Goal: Task Accomplishment & Management: Use online tool/utility

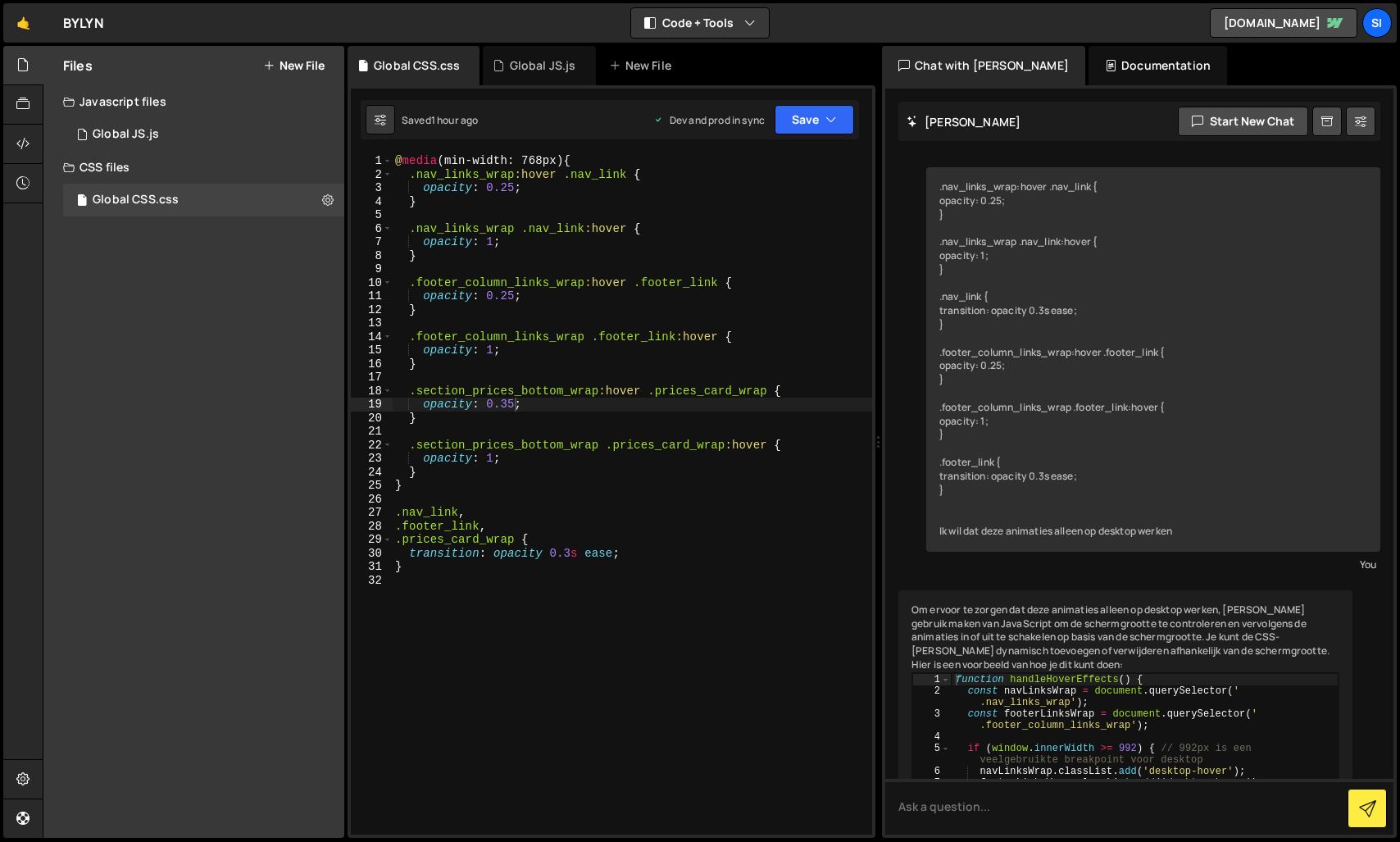
scroll to position [562, 0]
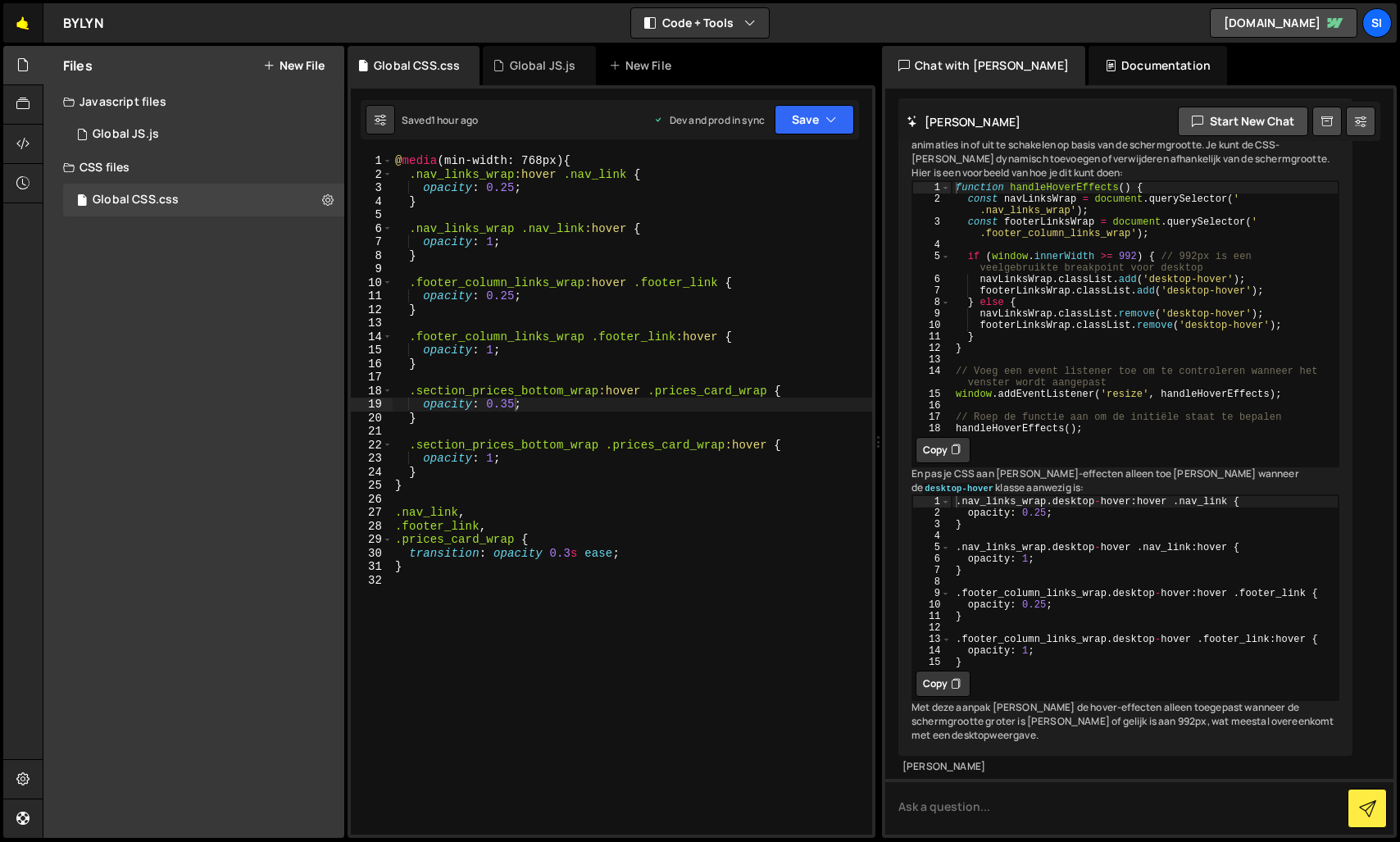
click at [31, 26] on link "🤙" at bounding box center [23, 23] width 40 height 39
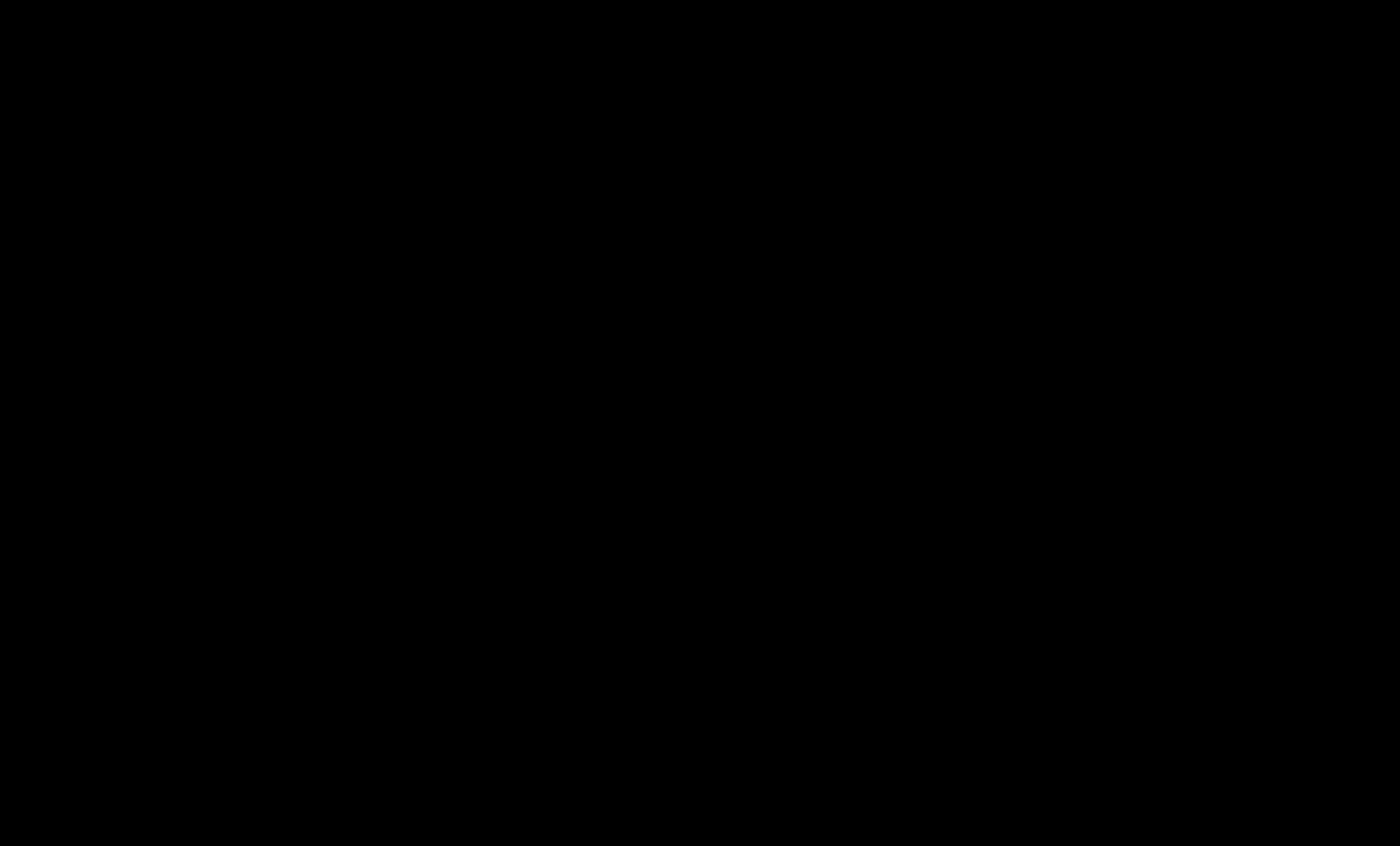
click at [21, 26] on div "Projects Community Library Blog Si Projects Your Teams Invite team member Accou…" at bounding box center [700, 27] width 1393 height 46
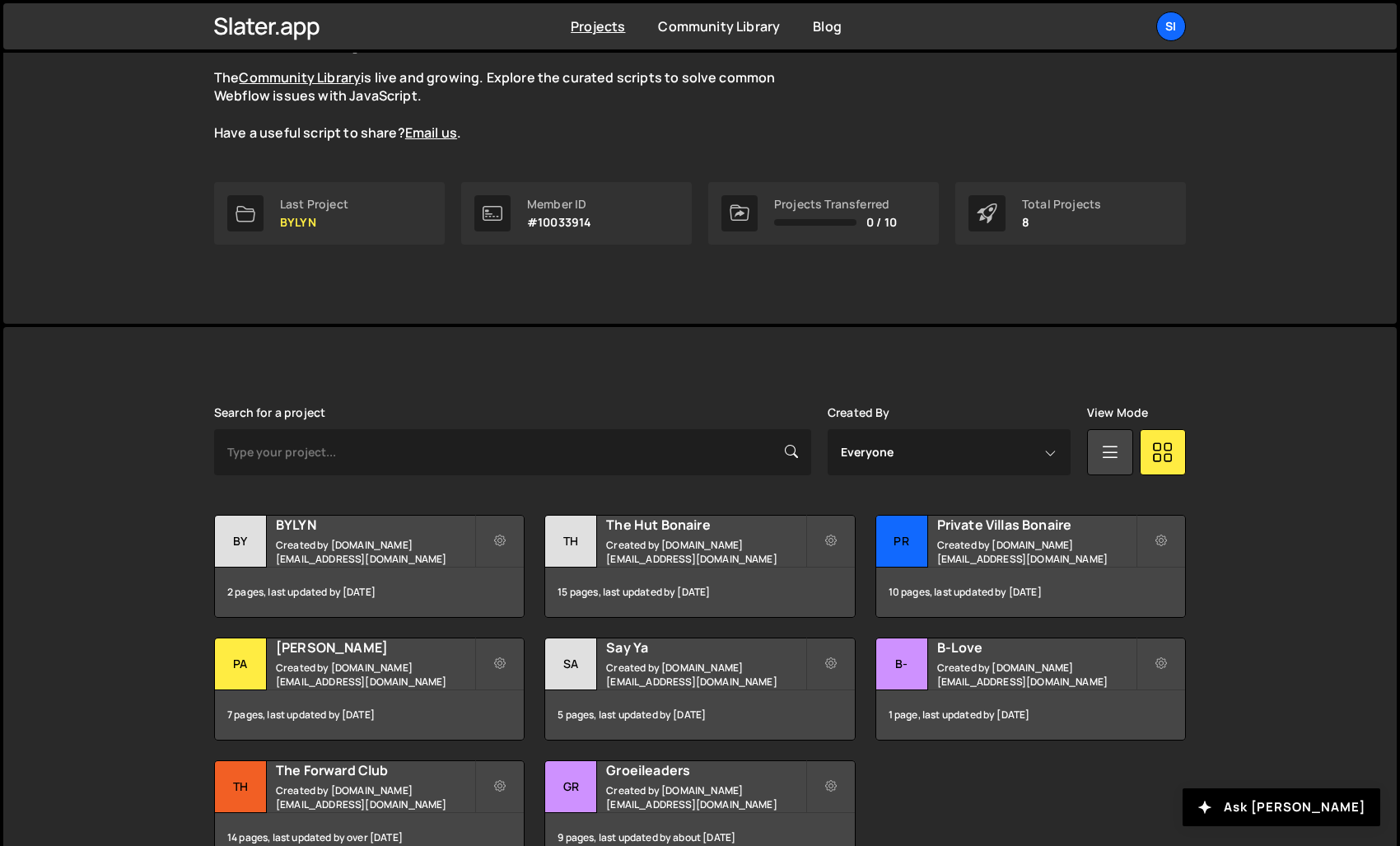
scroll to position [234, 0]
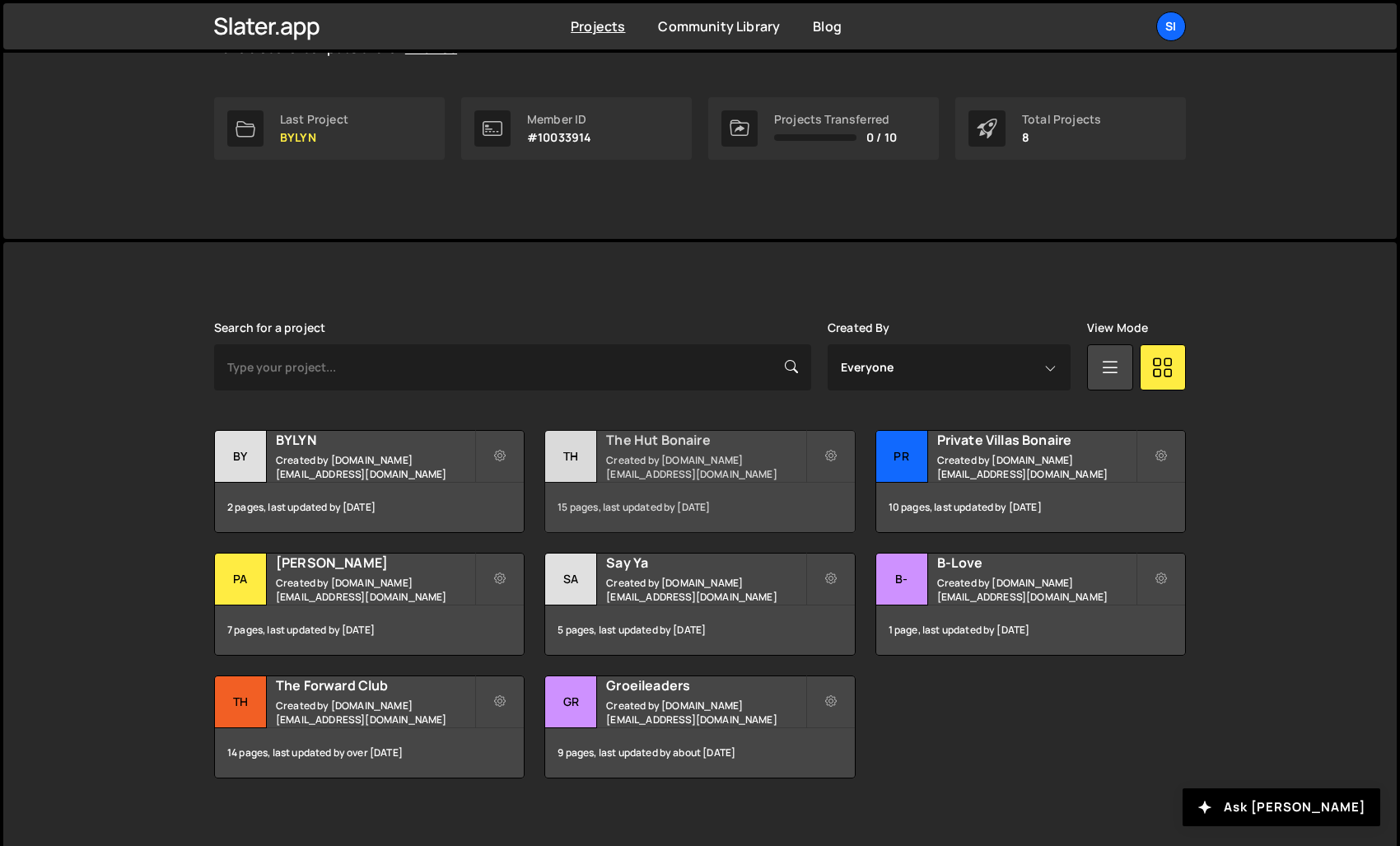
click at [741, 461] on small "Created by [DOMAIN_NAME][EMAIL_ADDRESS][DOMAIN_NAME]" at bounding box center [706, 467] width 198 height 28
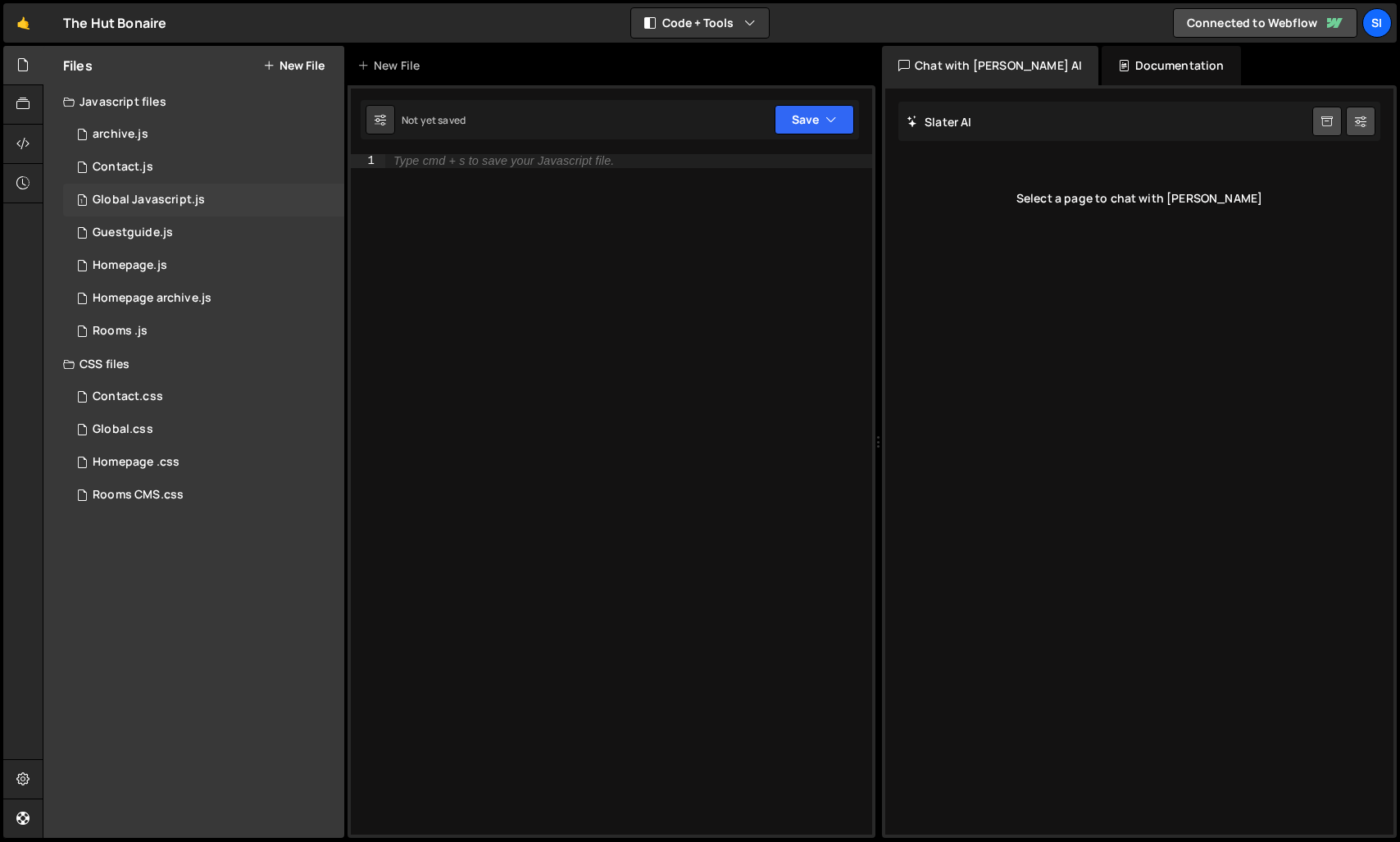
click at [153, 187] on div "1 Global Javascript.js 0" at bounding box center [203, 200] width 281 height 33
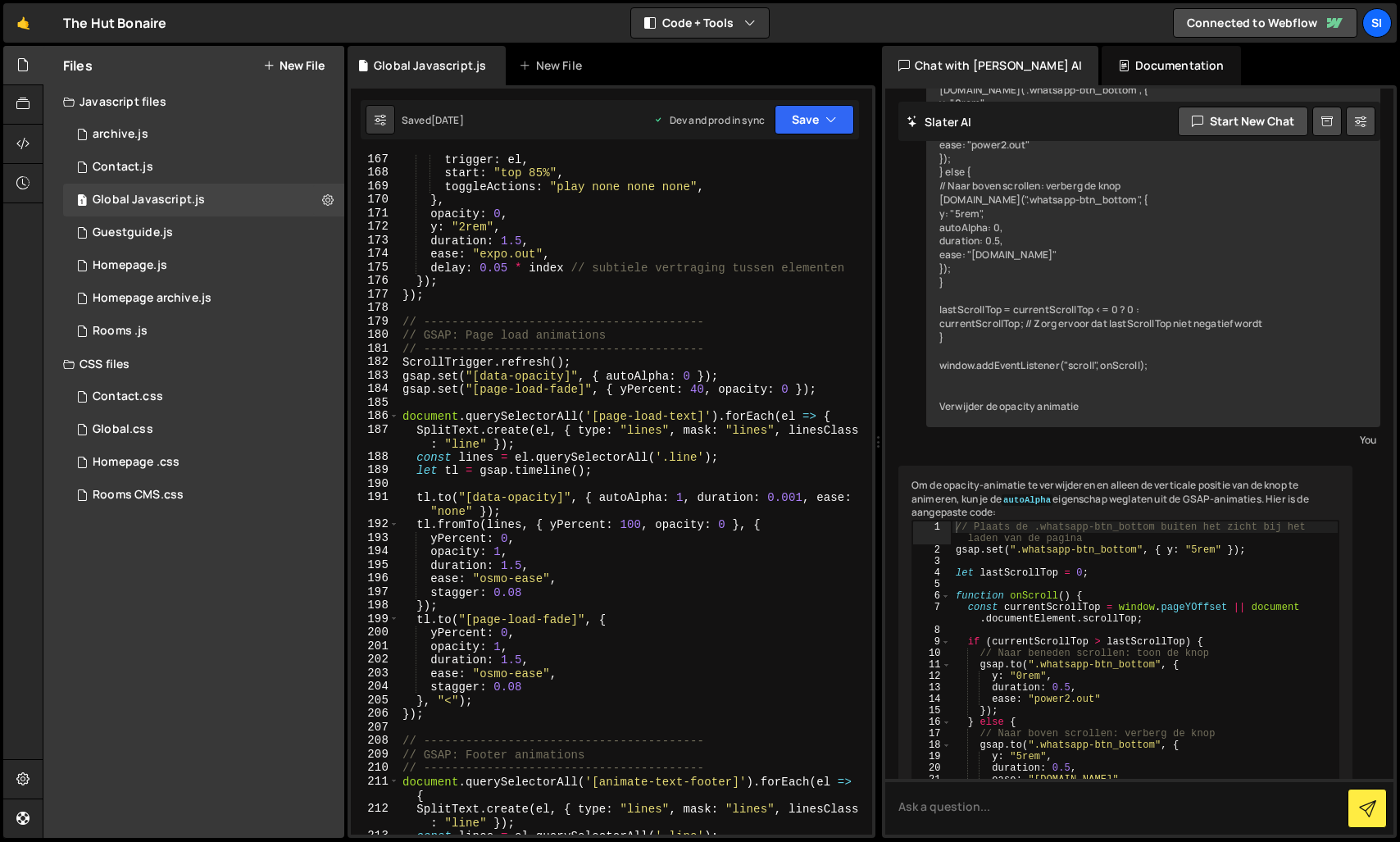
scroll to position [2368, 0]
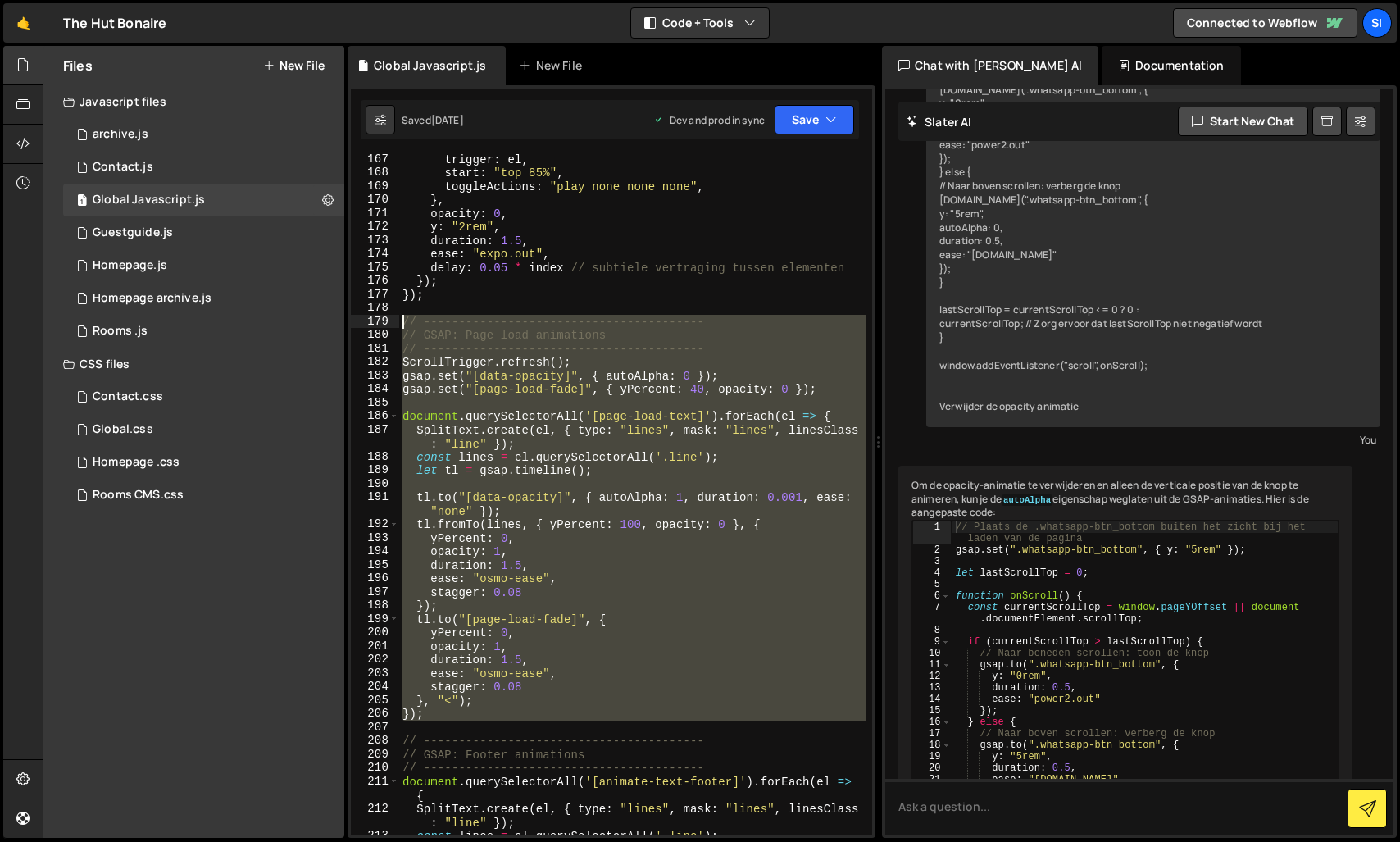
drag, startPoint x: 440, startPoint y: 717, endPoint x: 380, endPoint y: 322, distance: 399.5
click at [380, 322] on div "167 168 169 170 171 172 173 174 175 176 177 178 179 180 181 182 183 184 185 186…" at bounding box center [611, 494] width 521 height 680
click at [689, 537] on div "trigger : el , start : "top 85%" , toggleActions : "play none none none" , } , …" at bounding box center [632, 494] width 466 height 680
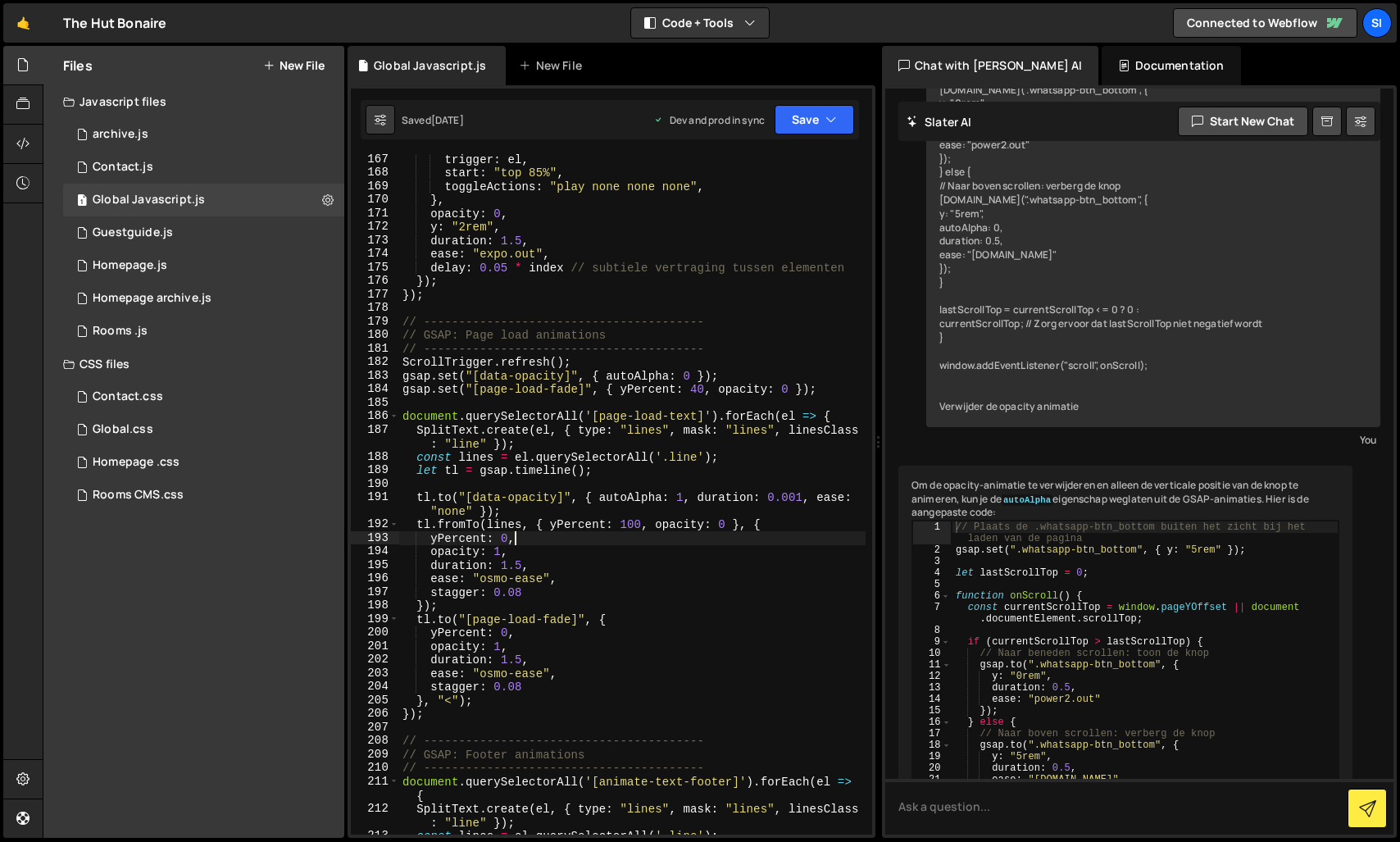
type textarea "});"
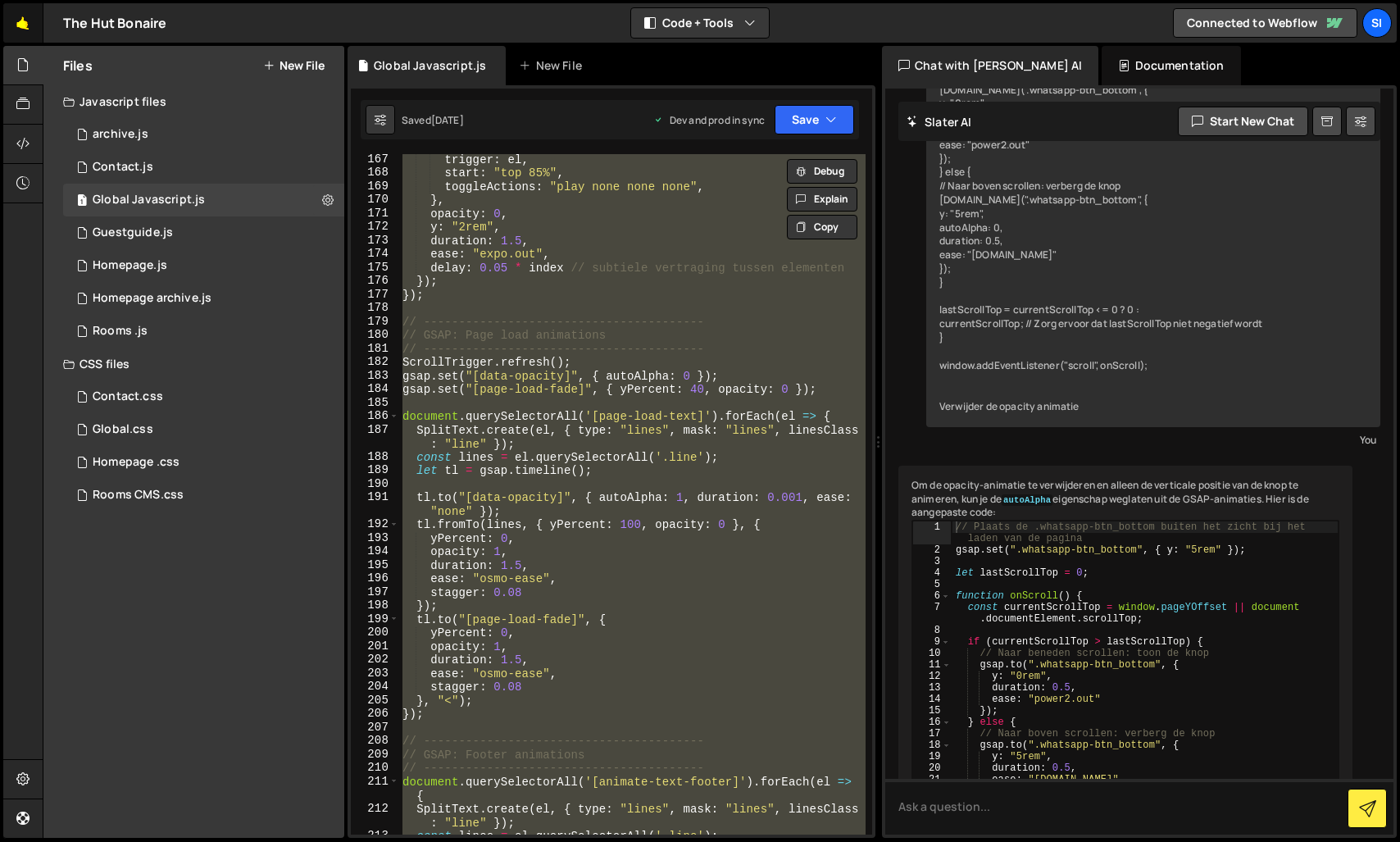
click at [33, 20] on link "🤙" at bounding box center [23, 23] width 40 height 39
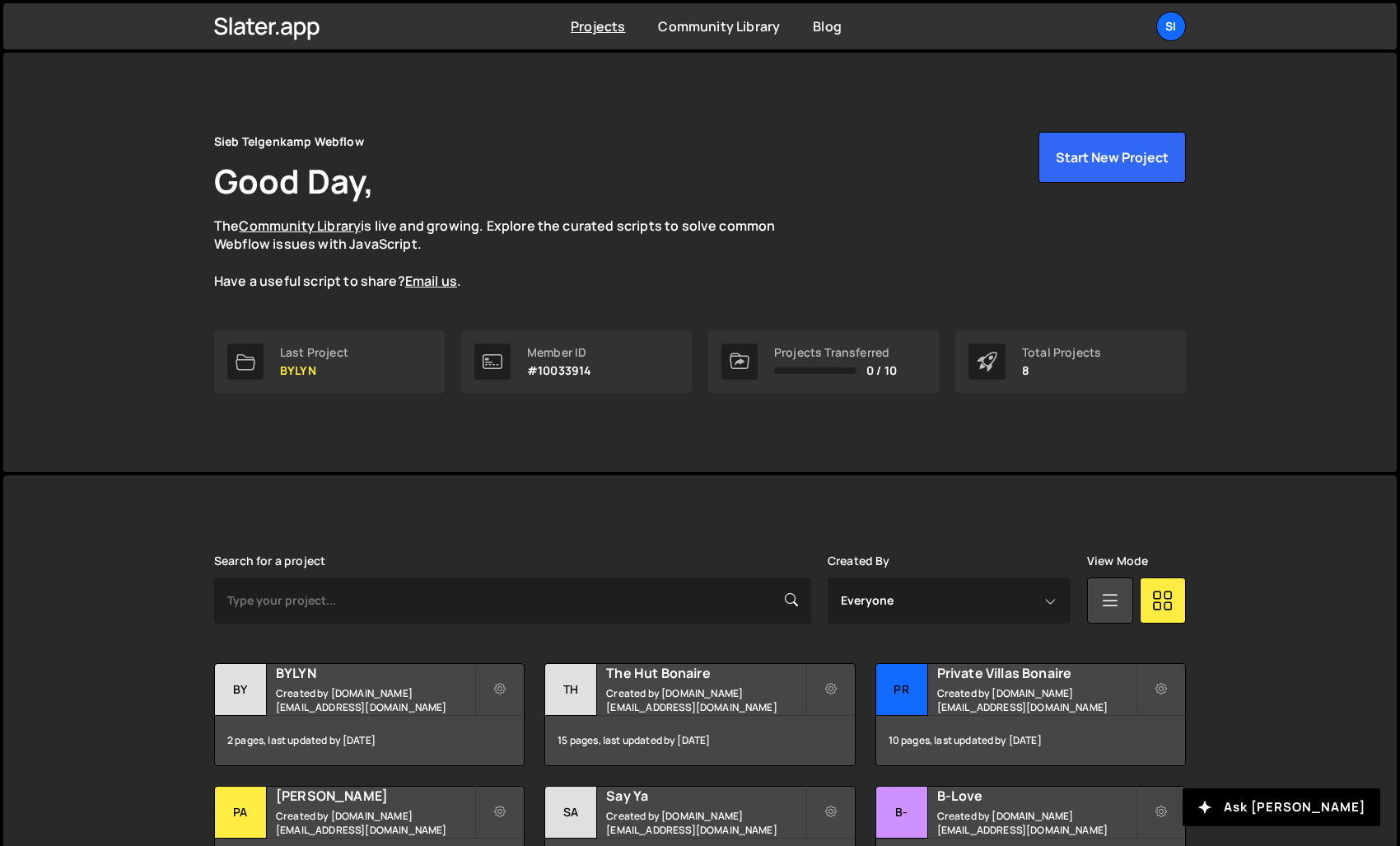
scroll to position [65, 0]
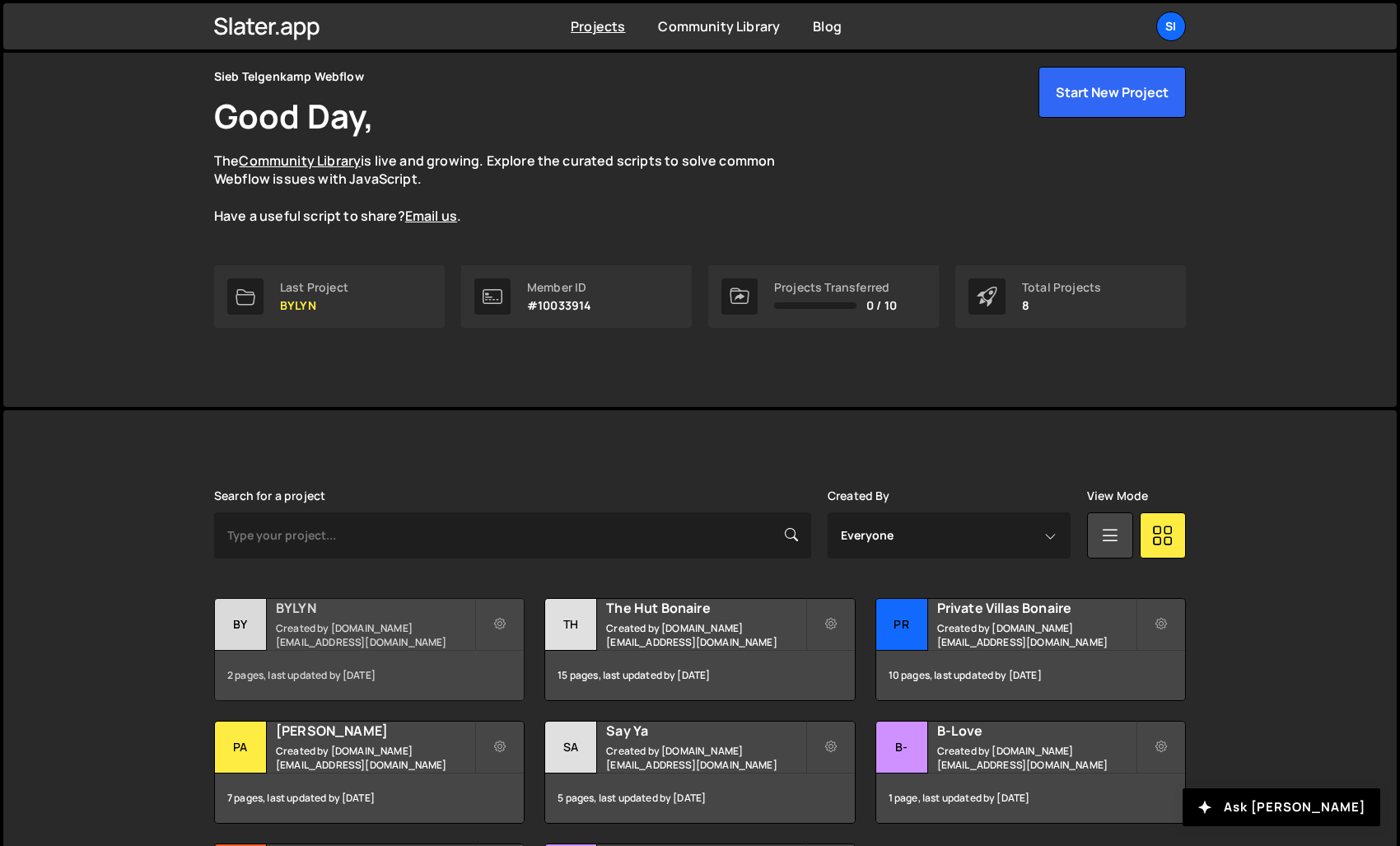
click at [334, 605] on h2 "BYLYN" at bounding box center [375, 607] width 198 height 18
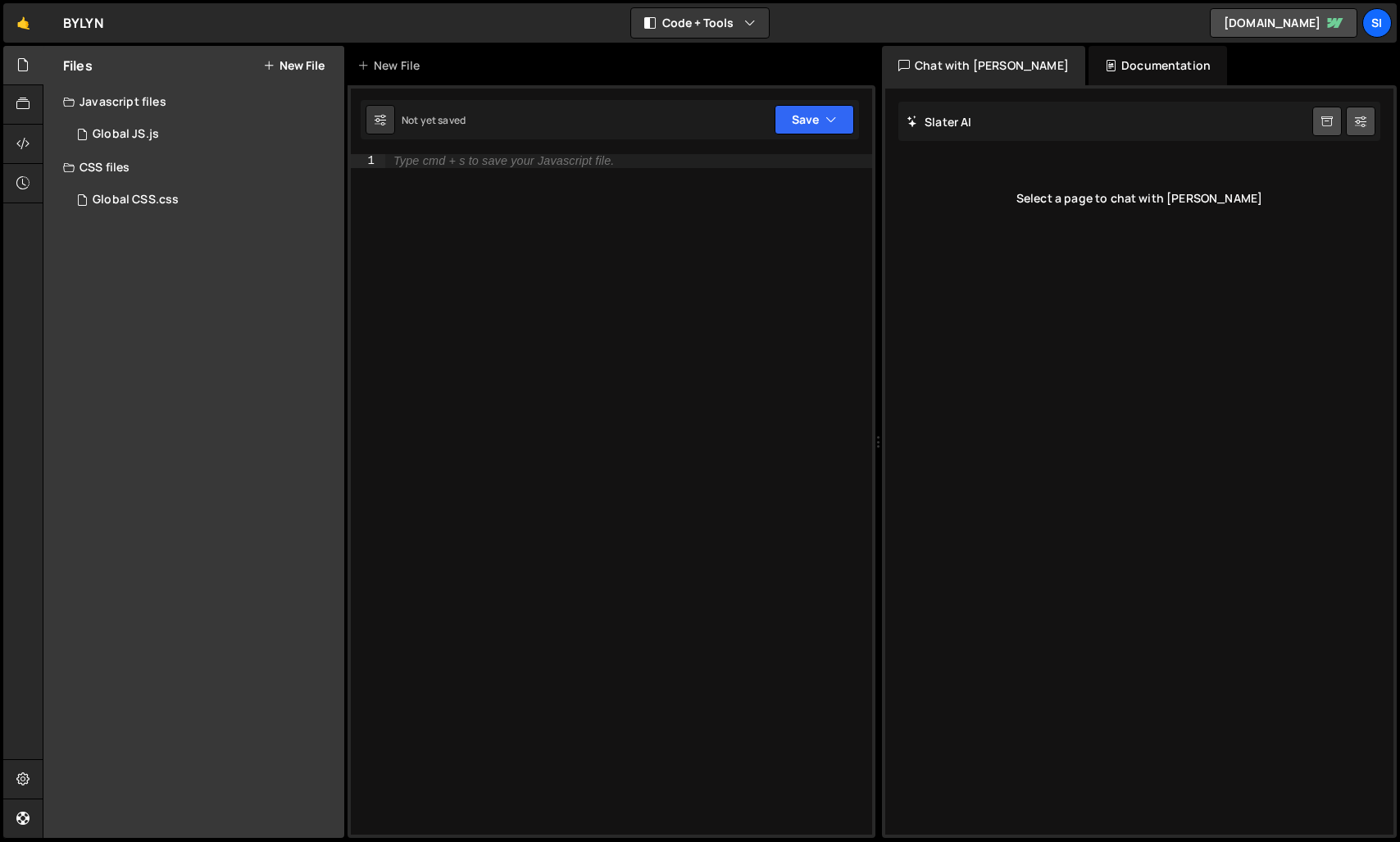
click at [493, 243] on div "Type cmd + s to save your Javascript file." at bounding box center [629, 507] width 487 height 707
click at [160, 131] on div "1 Global JS.js 0" at bounding box center [203, 135] width 281 height 33
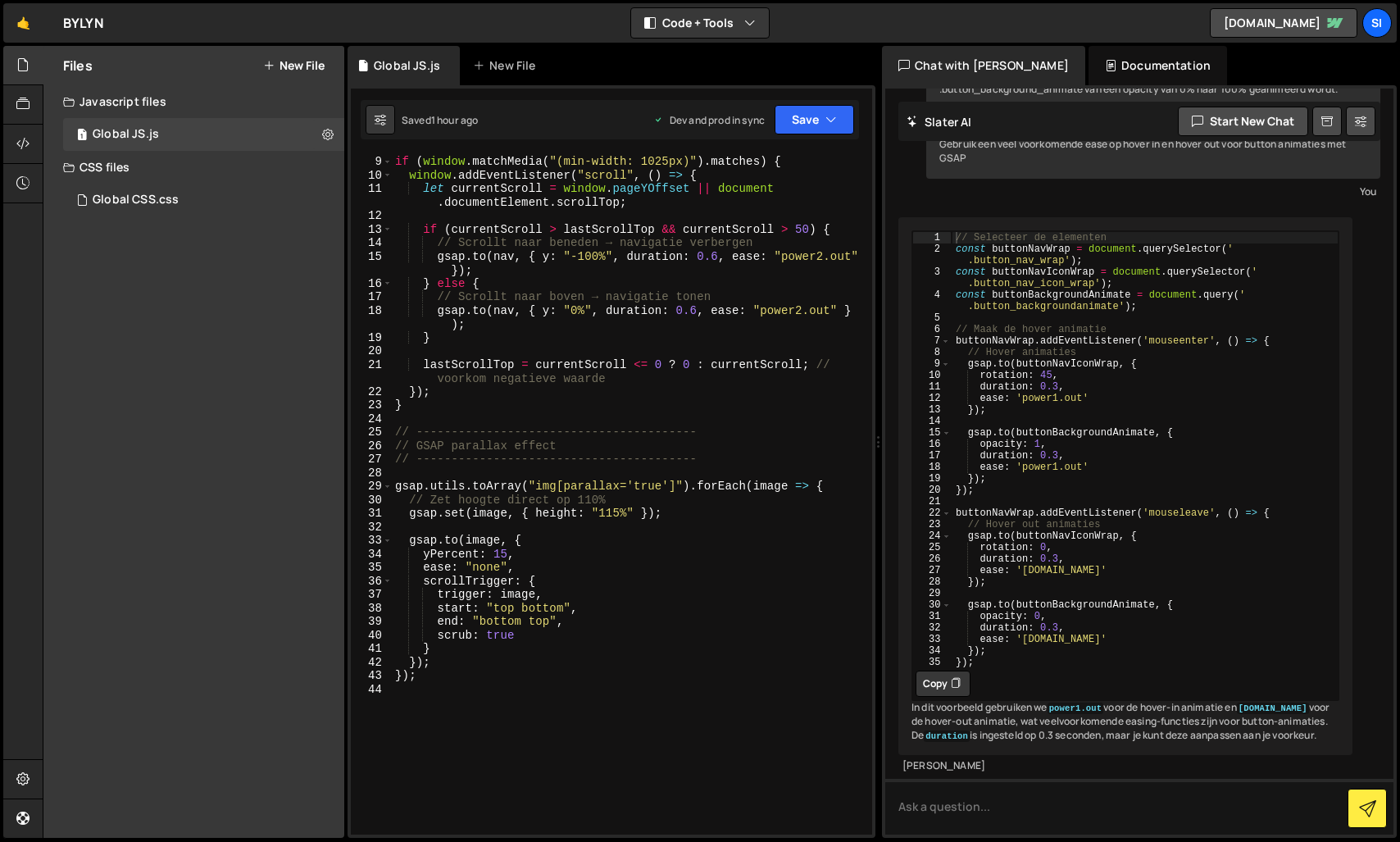
scroll to position [158, 0]
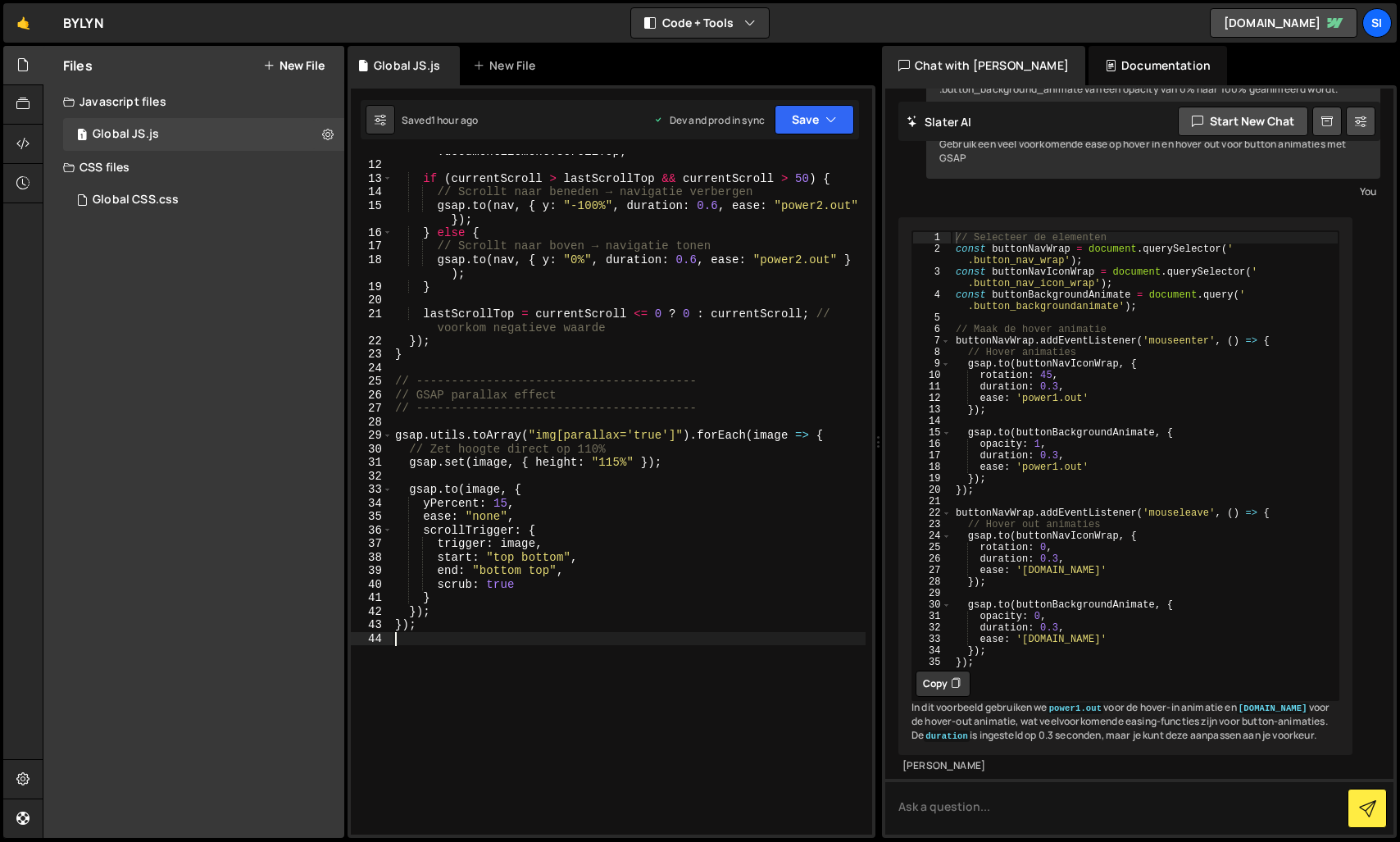
click at [562, 690] on div "let currentScroll = window . pageYOffset || document . documentElement . scroll…" at bounding box center [628, 491] width 474 height 721
paste textarea "});"
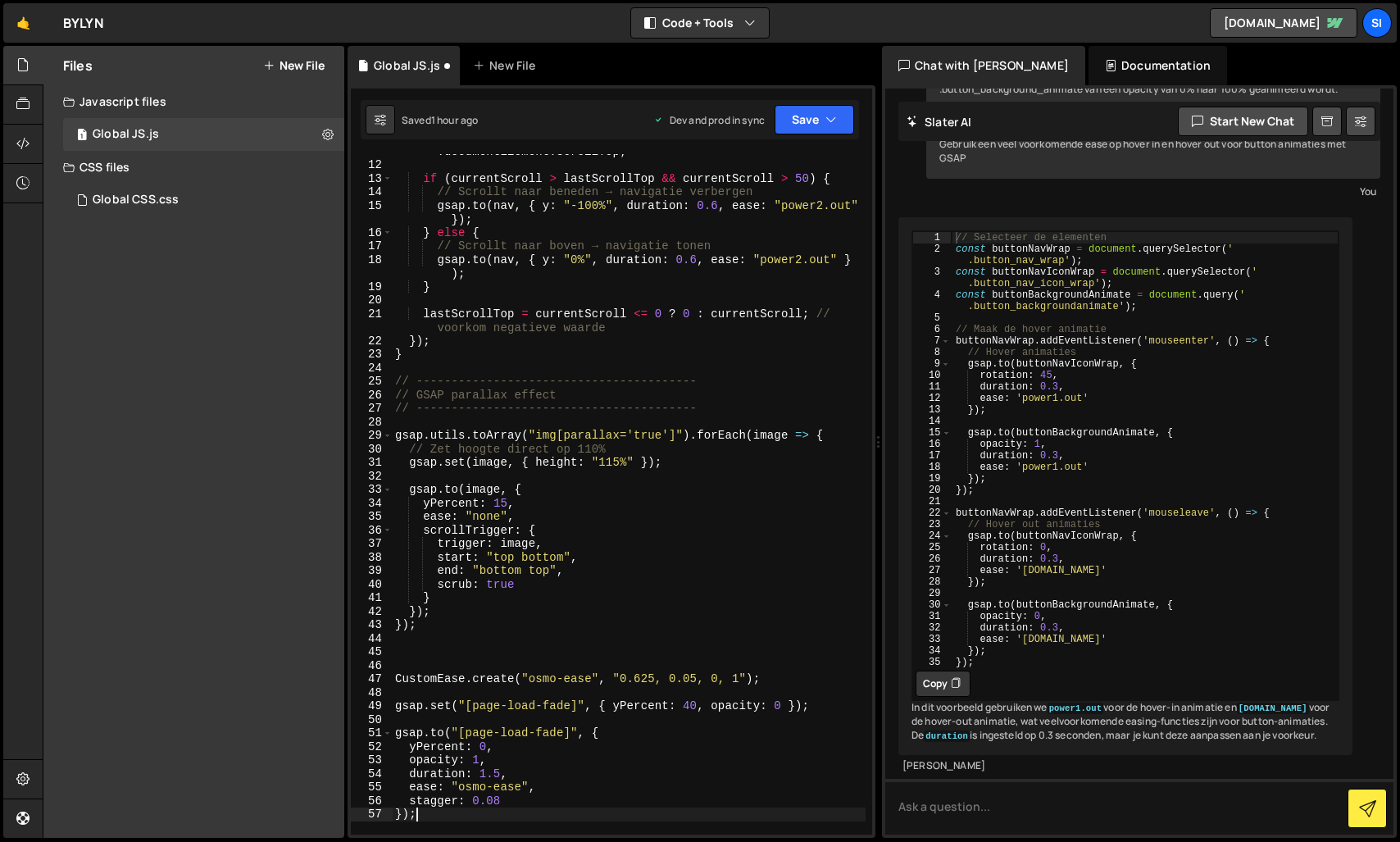
scroll to position [256, 0]
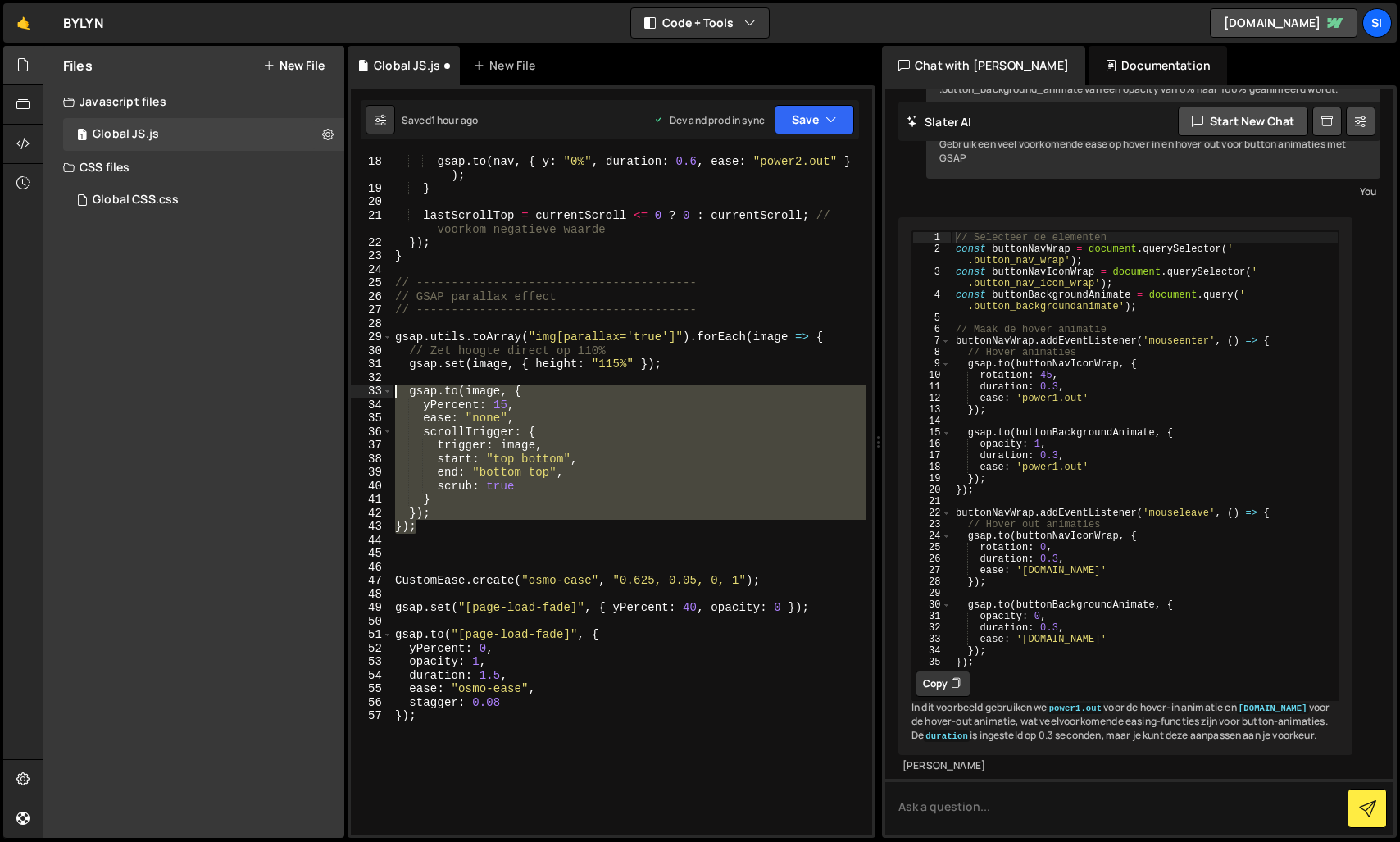
drag, startPoint x: 443, startPoint y: 529, endPoint x: 397, endPoint y: 391, distance: 145.5
click at [397, 391] on div "// Scrollt naar boven → navigatie tonen gsap . to ( nav , { y : "0%" , duration…" at bounding box center [628, 495] width 474 height 707
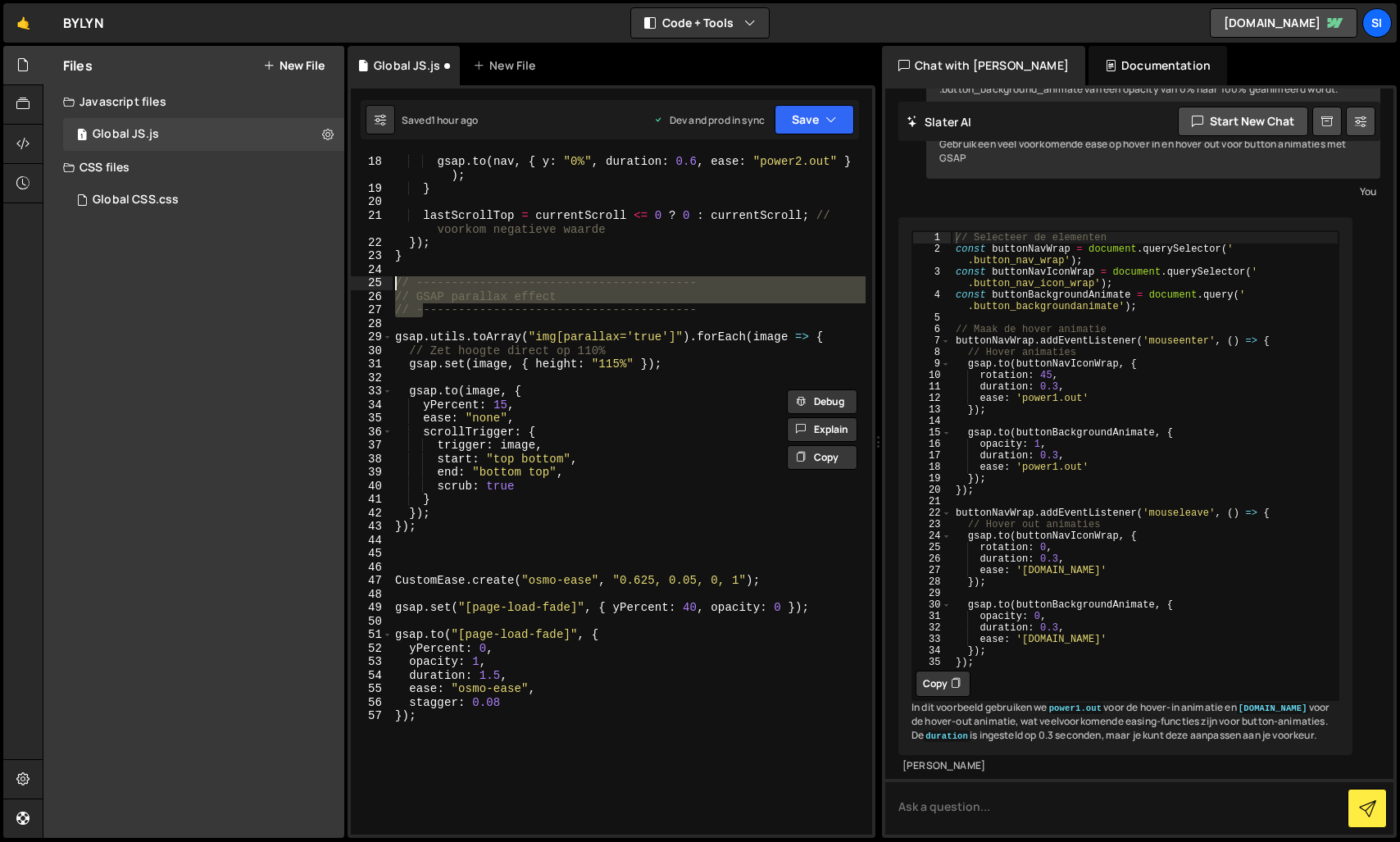
drag, startPoint x: 423, startPoint y: 313, endPoint x: 387, endPoint y: 281, distance: 48.2
click at [387, 281] on div "[DOMAIN_NAME](image, { yPercent: 15, 17 18 19 20 21 22 23 24 25 26 27 28 29 30 …" at bounding box center [611, 494] width 521 height 680
type textarea "// ---------------------------------------- // GSAP parallax effect"
click at [417, 562] on div "// Scrollt naar boven → navigatie tonen gsap . to ( nav , { y : "0%" , duration…" at bounding box center [628, 495] width 474 height 707
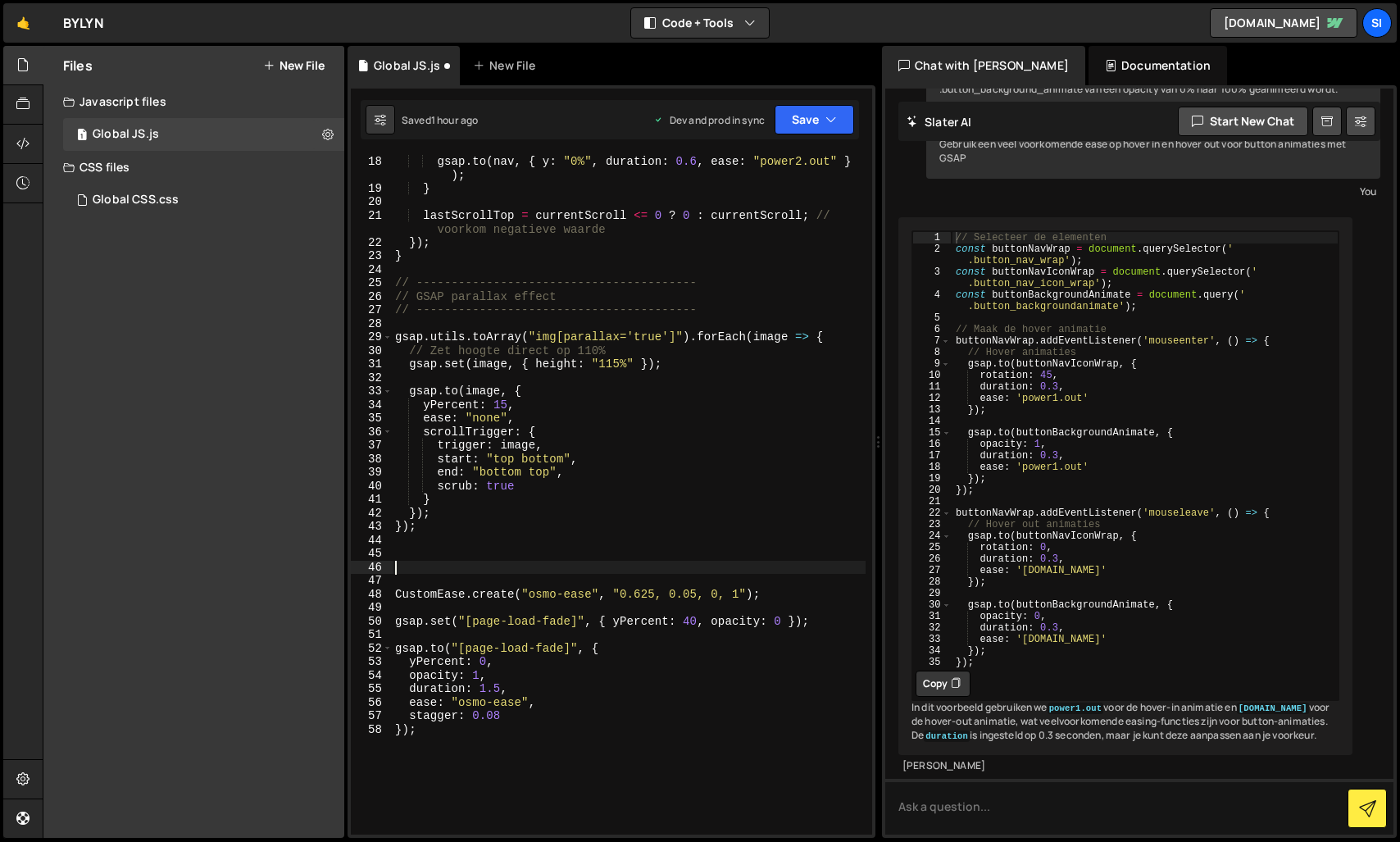
paste textarea "// -"
type textarea "// -"
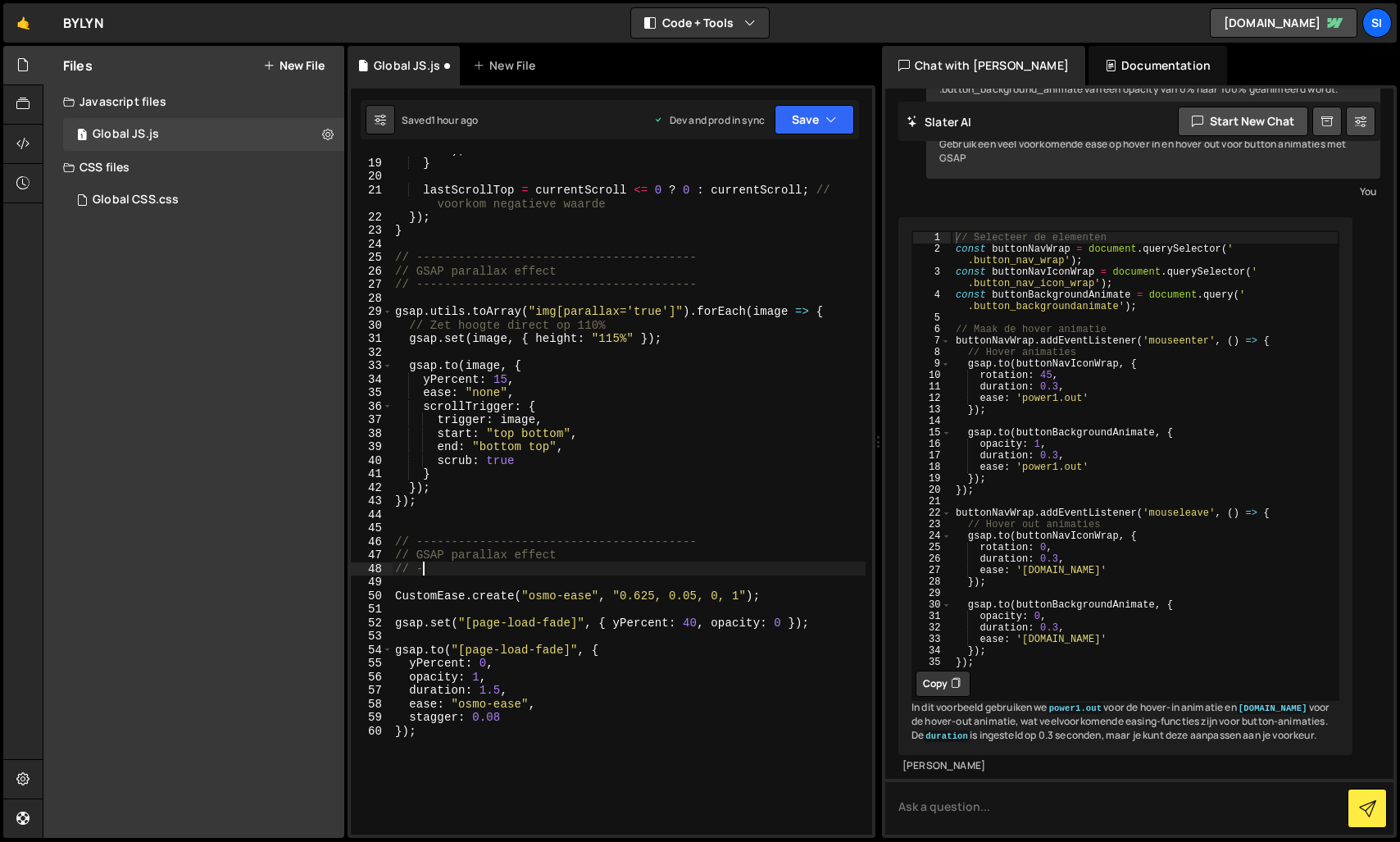
scroll to position [282, 0]
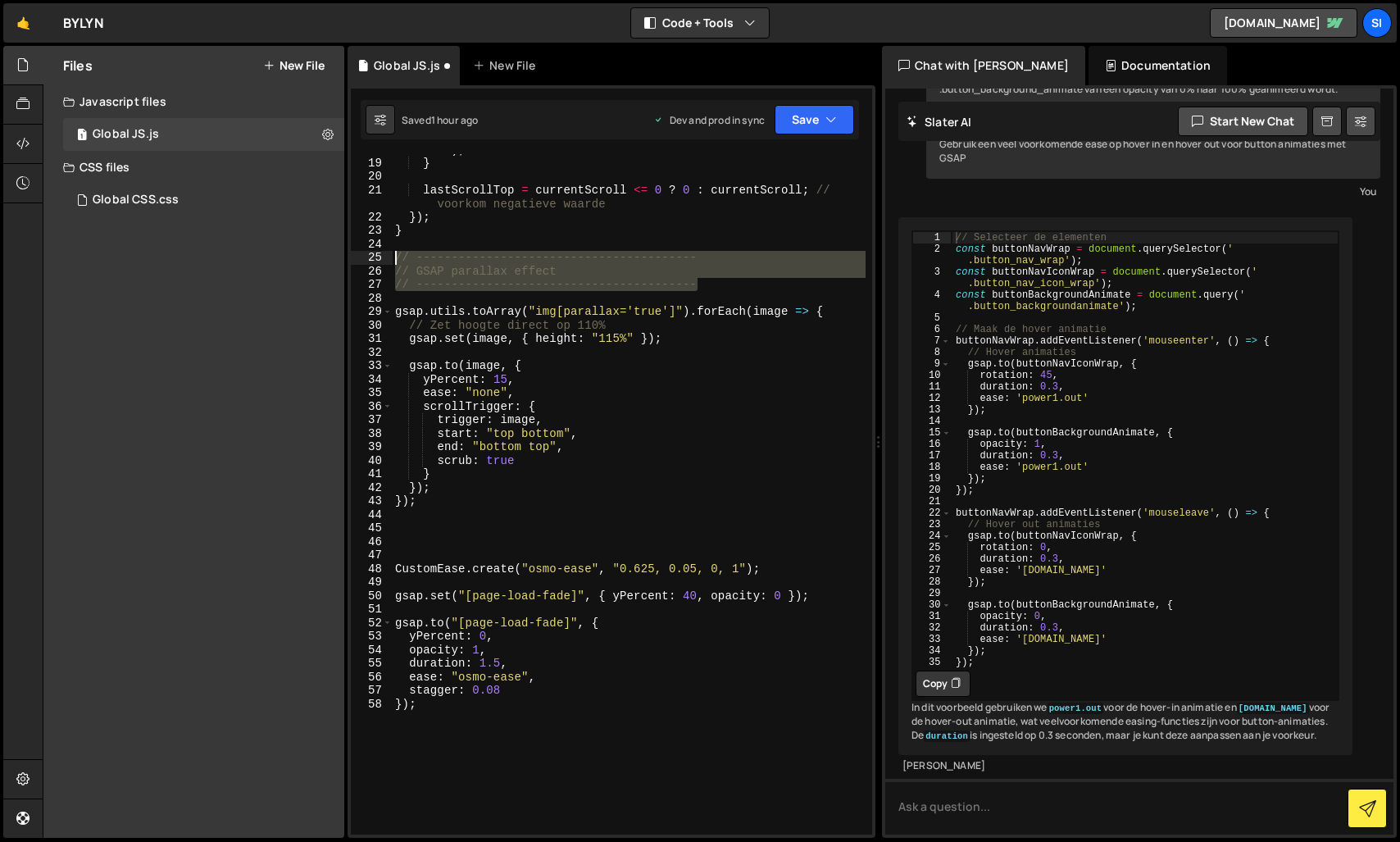
drag, startPoint x: 547, startPoint y: 283, endPoint x: 304, endPoint y: 255, distance: 244.6
click at [304, 255] on div "Files New File Javascript files 1 Global JS.js 0 CSS files Global CSS.css 0 Cop…" at bounding box center [721, 442] width 1357 height 793
type textarea "// ---------------------------------------- // GSAP parallax effect"
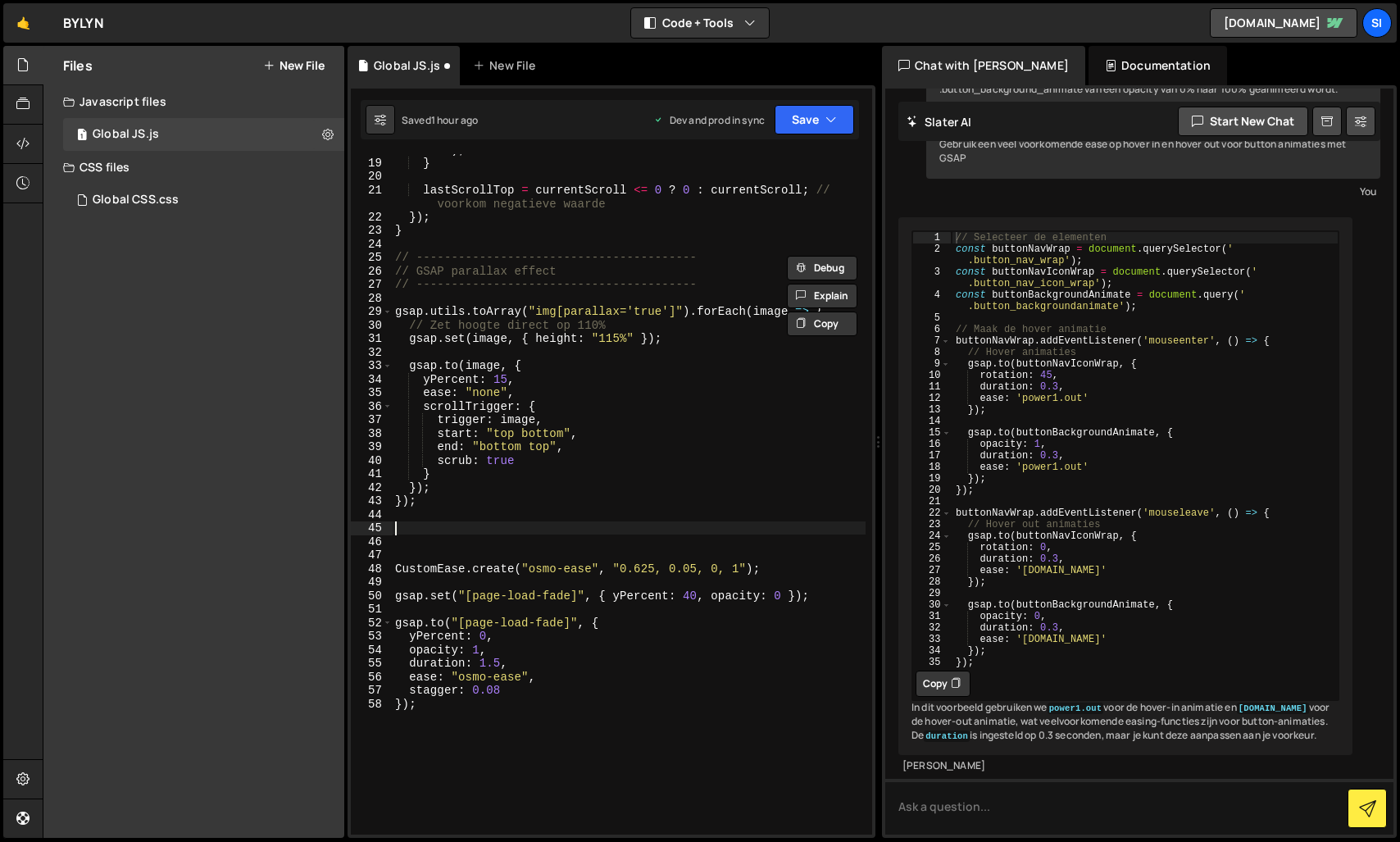
click at [438, 533] on div "gsap . to ( nav , { y : "0%" , duration : 0.6 , ease : "power2.out" } ) ; } las…" at bounding box center [628, 489] width 474 height 721
paste textarea "// ----------------------------------------"
type textarea "// ----------------------------------------"
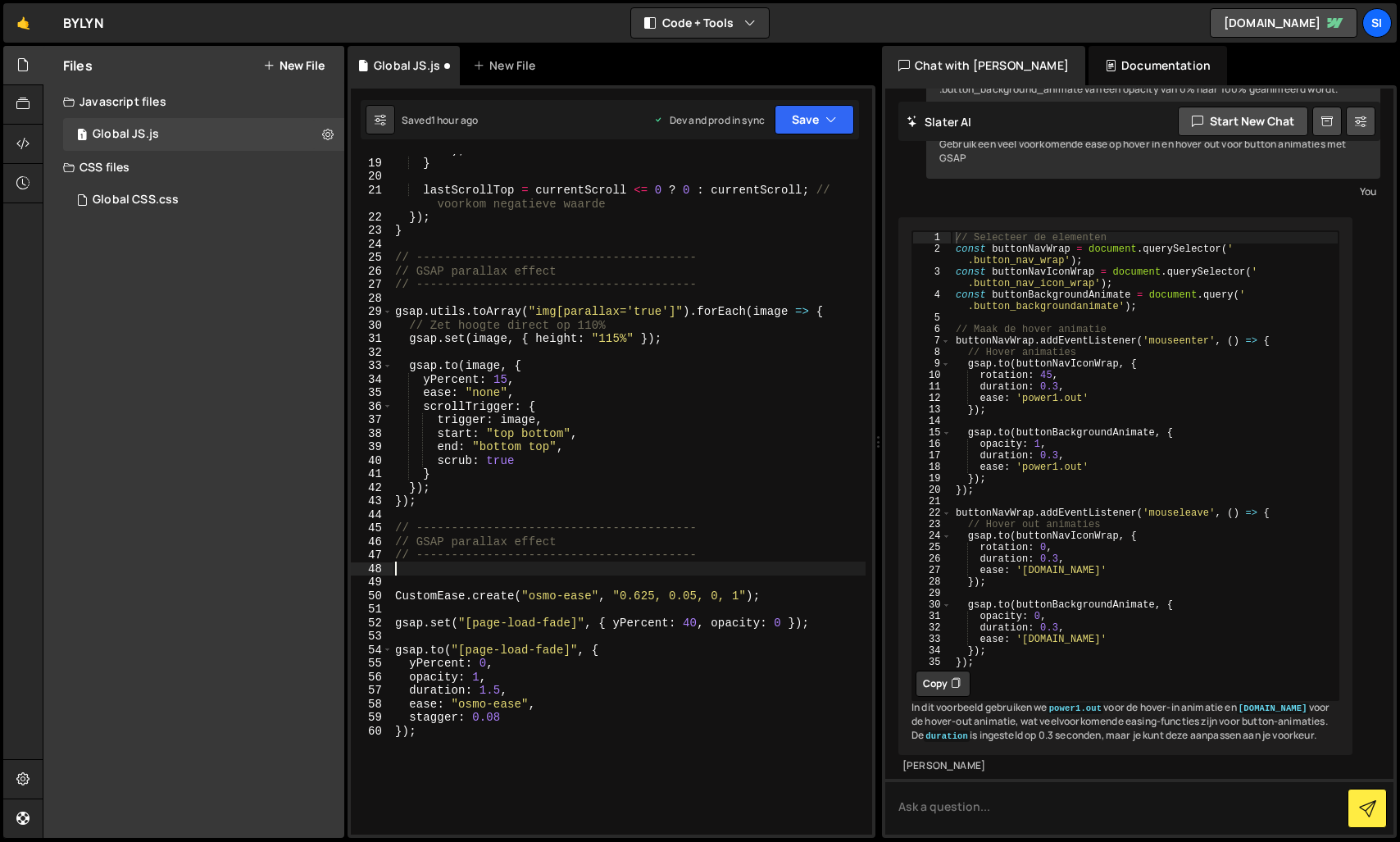
click at [476, 575] on div "gsap . to ( nav , { y : "0%" , duration : 0.6 , ease : "power2.out" } ) ; } las…" at bounding box center [628, 489] width 474 height 721
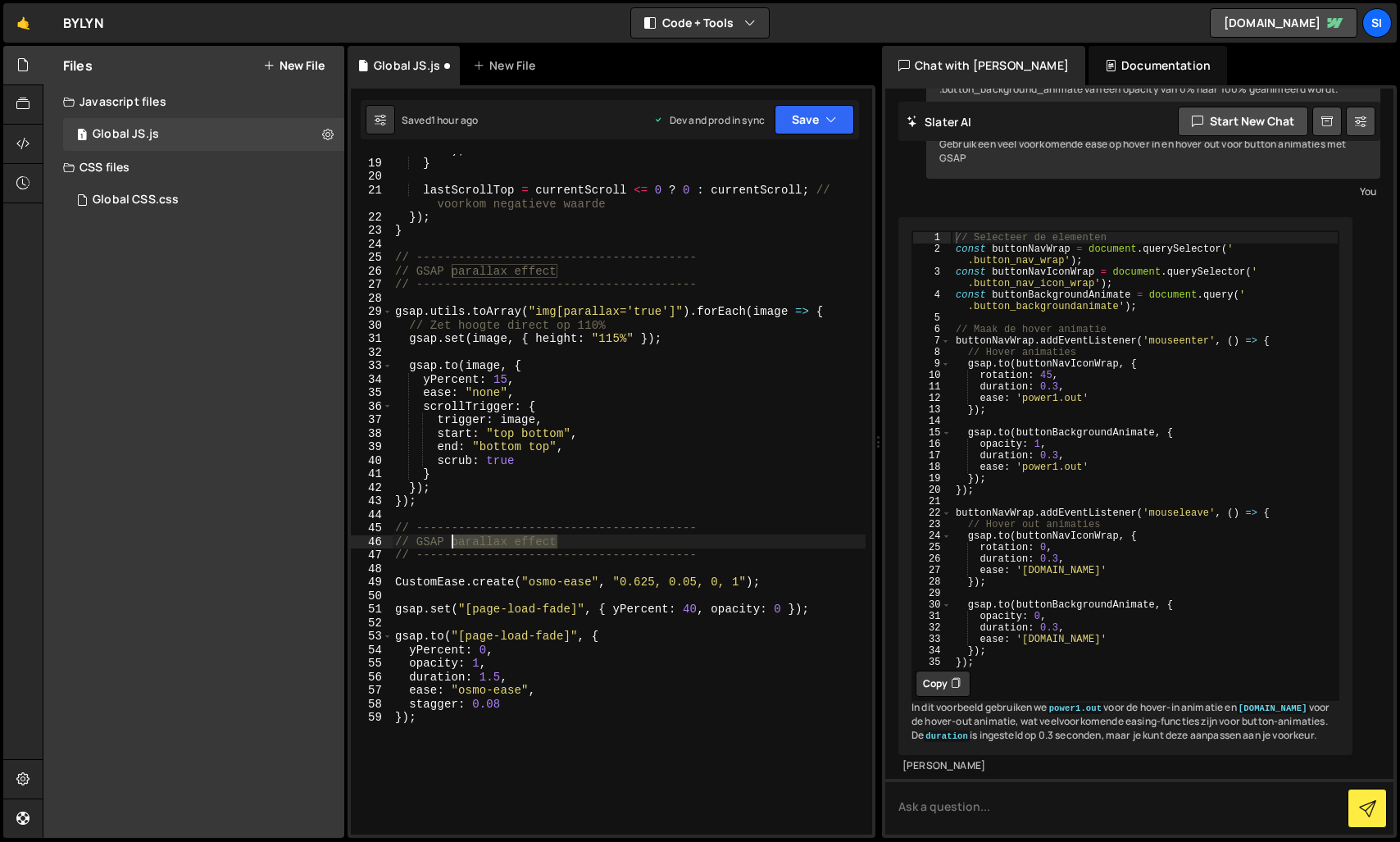
drag, startPoint x: 574, startPoint y: 541, endPoint x: 453, endPoint y: 541, distance: 121.0
click at [453, 541] on div "gsap . to ( nav , { y : "0%" , duration : 0.6 , ease : "power2.out" } ) ; } las…" at bounding box center [628, 489] width 474 height 721
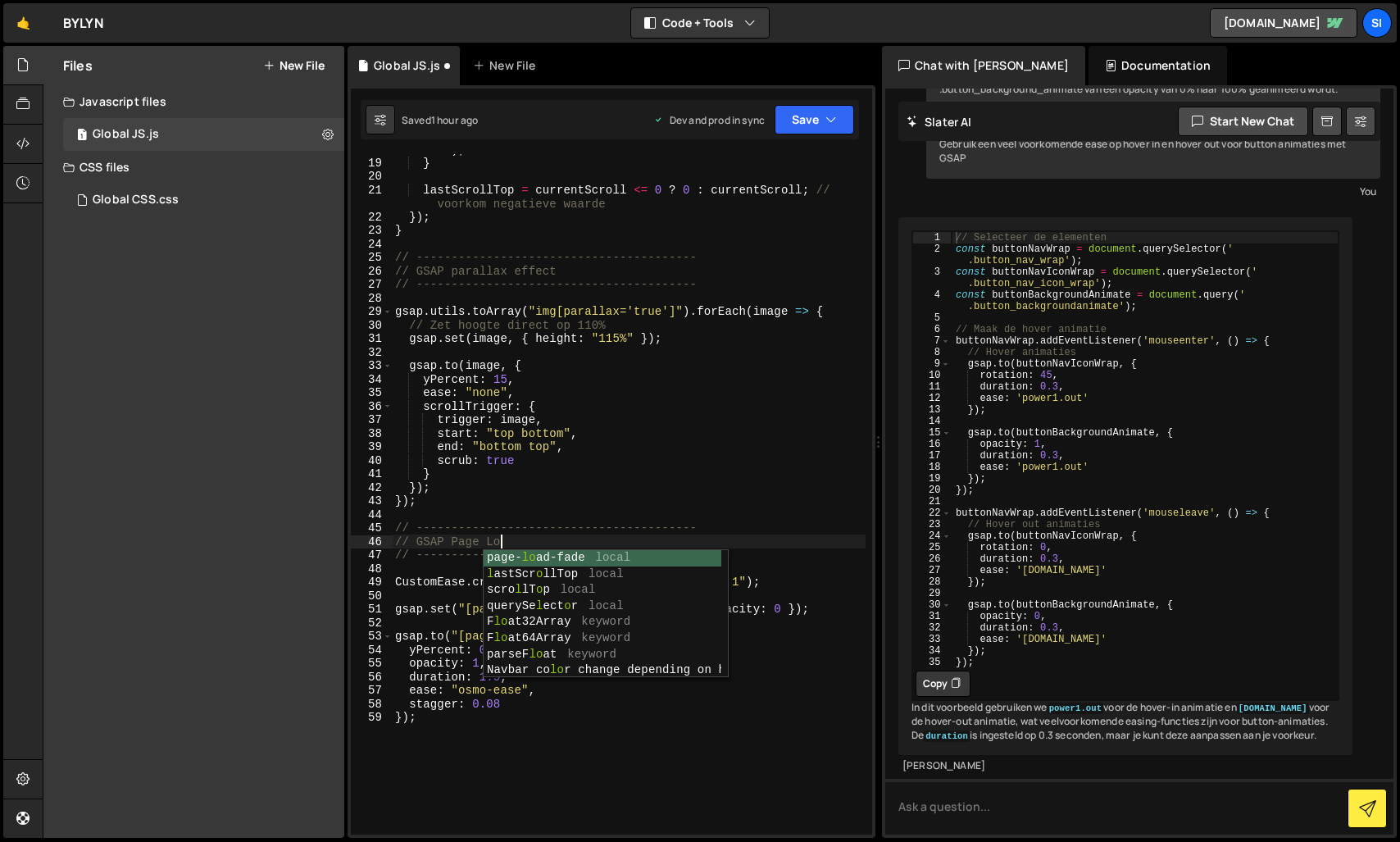
scroll to position [0, 8]
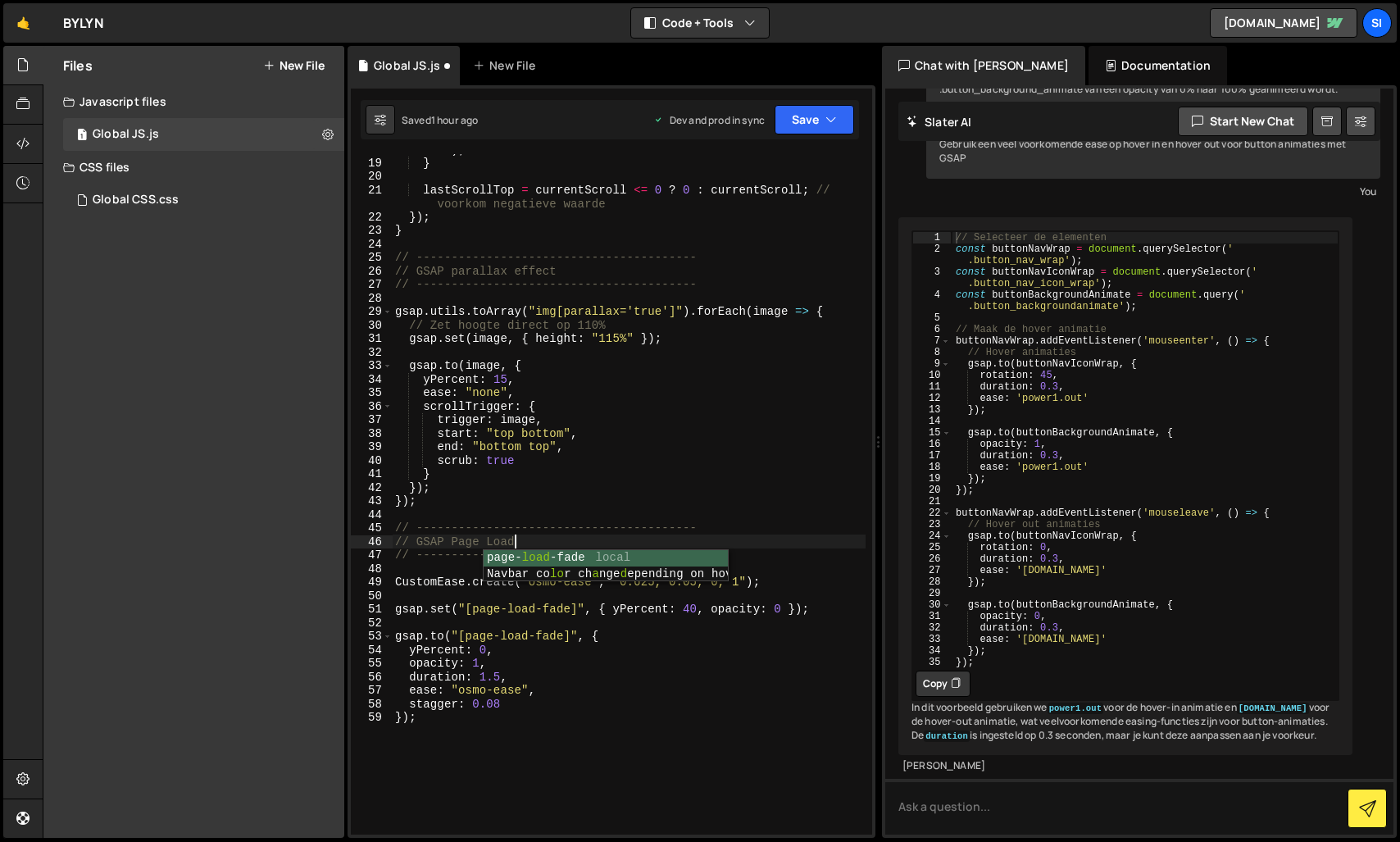
click at [641, 775] on div "gsap . to ( nav , { y : "0%" , duration : 0.6 , ease : "power2.out" } ) ; } las…" at bounding box center [628, 489] width 474 height 721
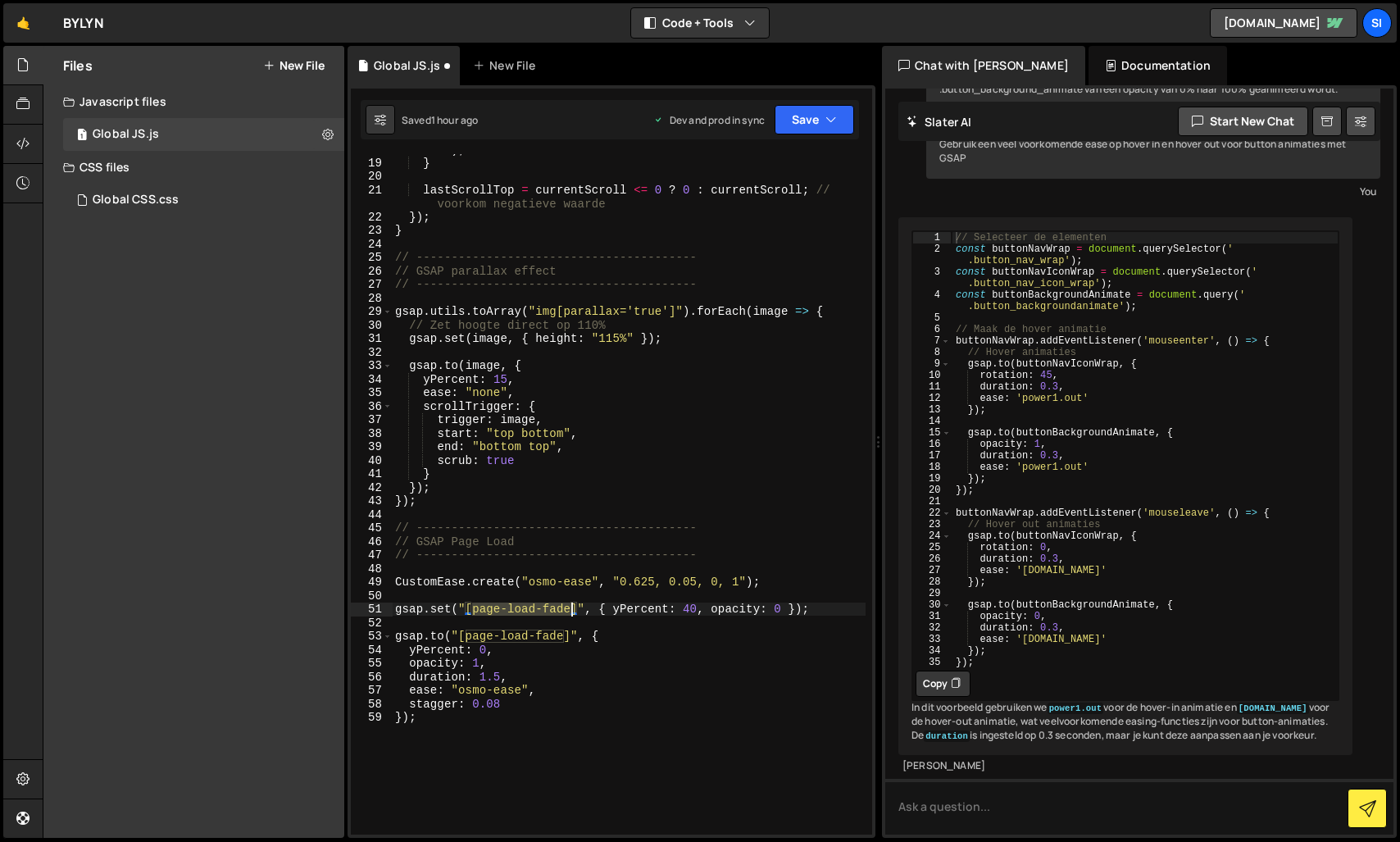
drag, startPoint x: 472, startPoint y: 609, endPoint x: 569, endPoint y: 607, distance: 97.0
click at [569, 607] on div "gsap . to ( nav , { y : "0%" , duration : 0.6 , ease : "power2.out" } ) ; } las…" at bounding box center [628, 489] width 474 height 721
type textarea "gsap.set("[page-load-fade]", { yPercent: 40, opacity: 0 });"
click at [812, 117] on button "Save" at bounding box center [814, 119] width 79 height 30
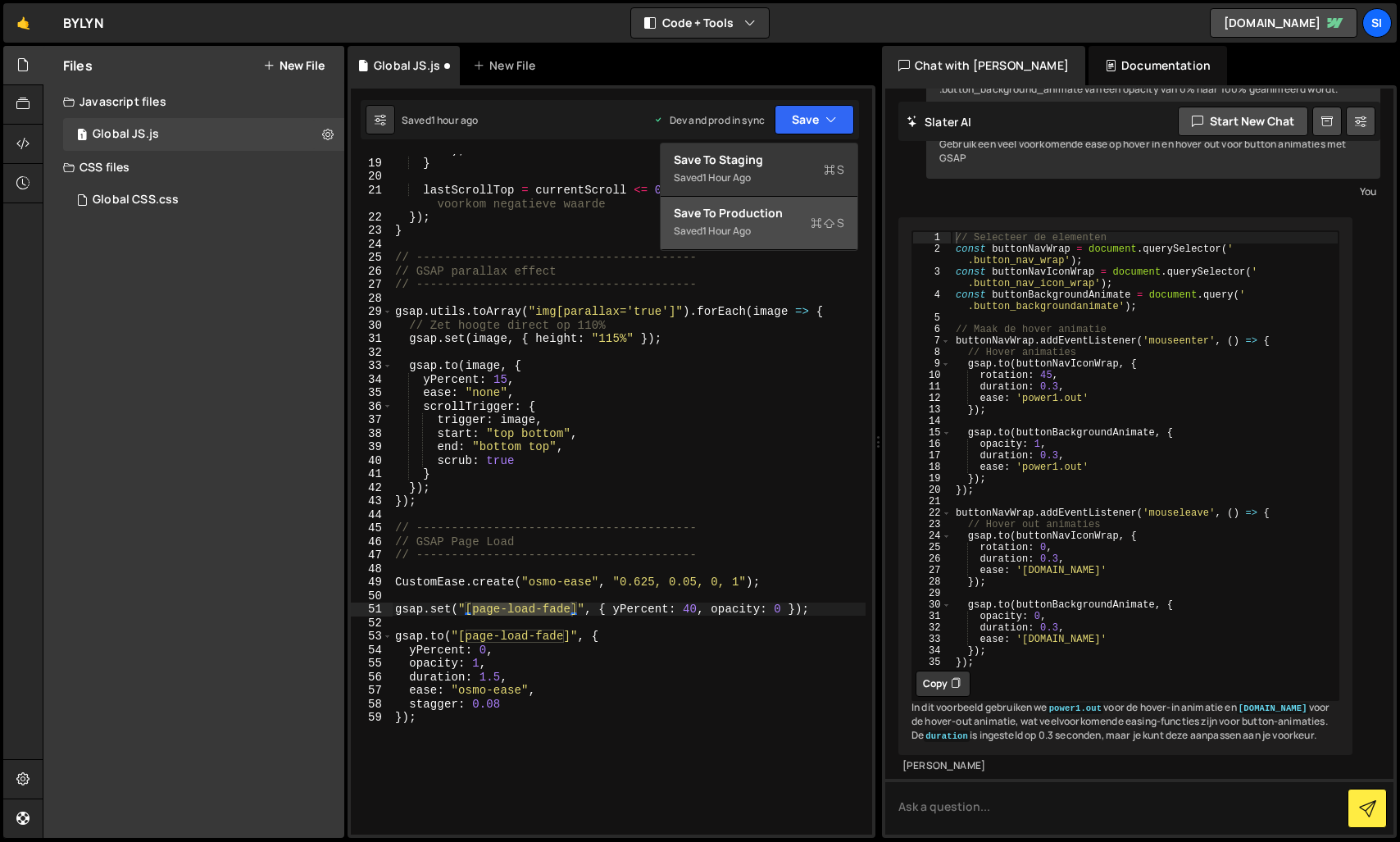
click at [759, 232] on div "Saved 1 hour ago" at bounding box center [759, 231] width 170 height 20
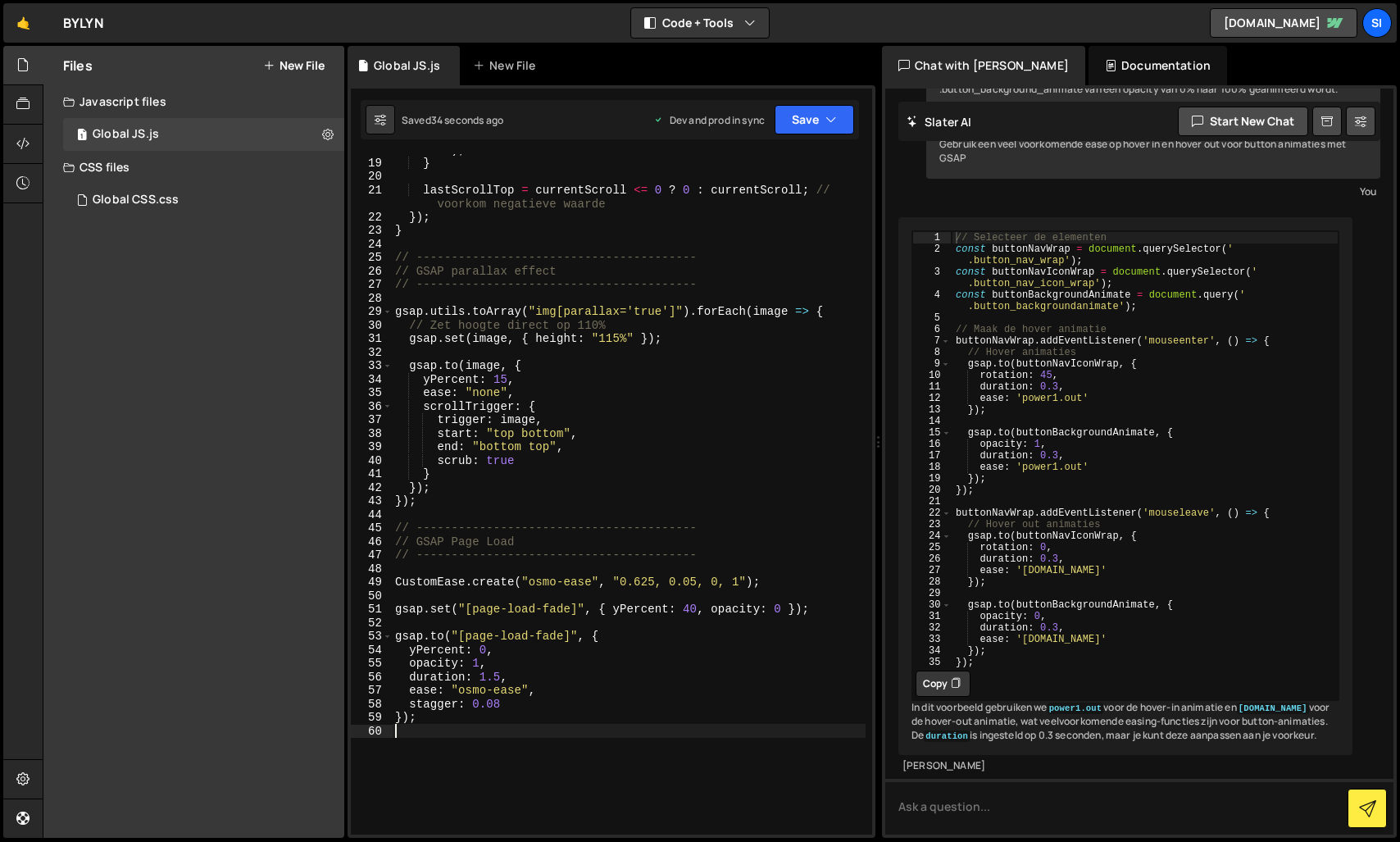
scroll to position [0, 0]
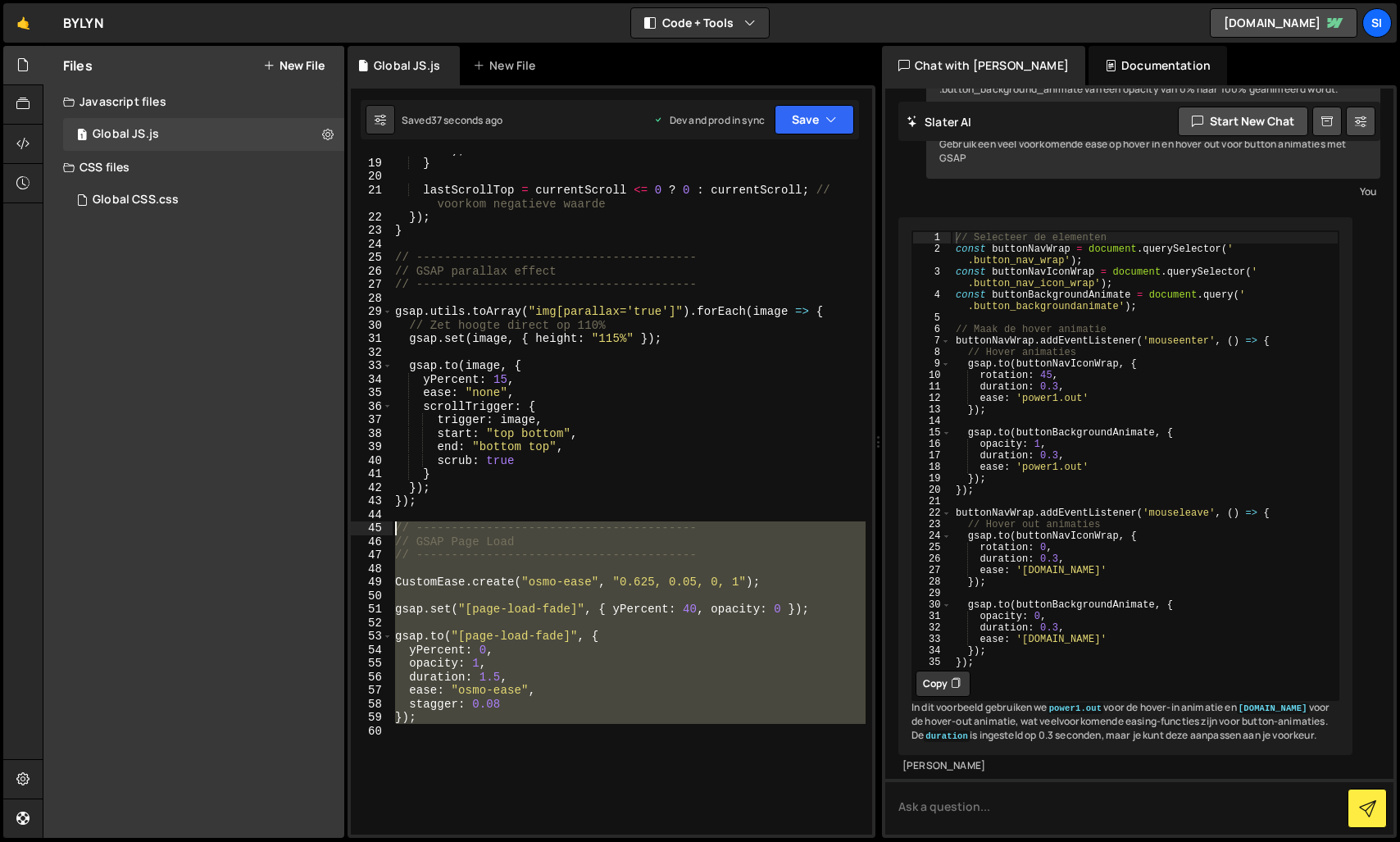
drag, startPoint x: 533, startPoint y: 800, endPoint x: 345, endPoint y: 532, distance: 327.4
click at [345, 532] on div "Files New File Javascript files 1 Global JS.js 0 CSS files Global CSS.css 0 Cop…" at bounding box center [721, 442] width 1357 height 793
type textarea "// ---------------------------------------- // GSAP Page Load"
click at [840, 110] on button "Save" at bounding box center [814, 119] width 79 height 30
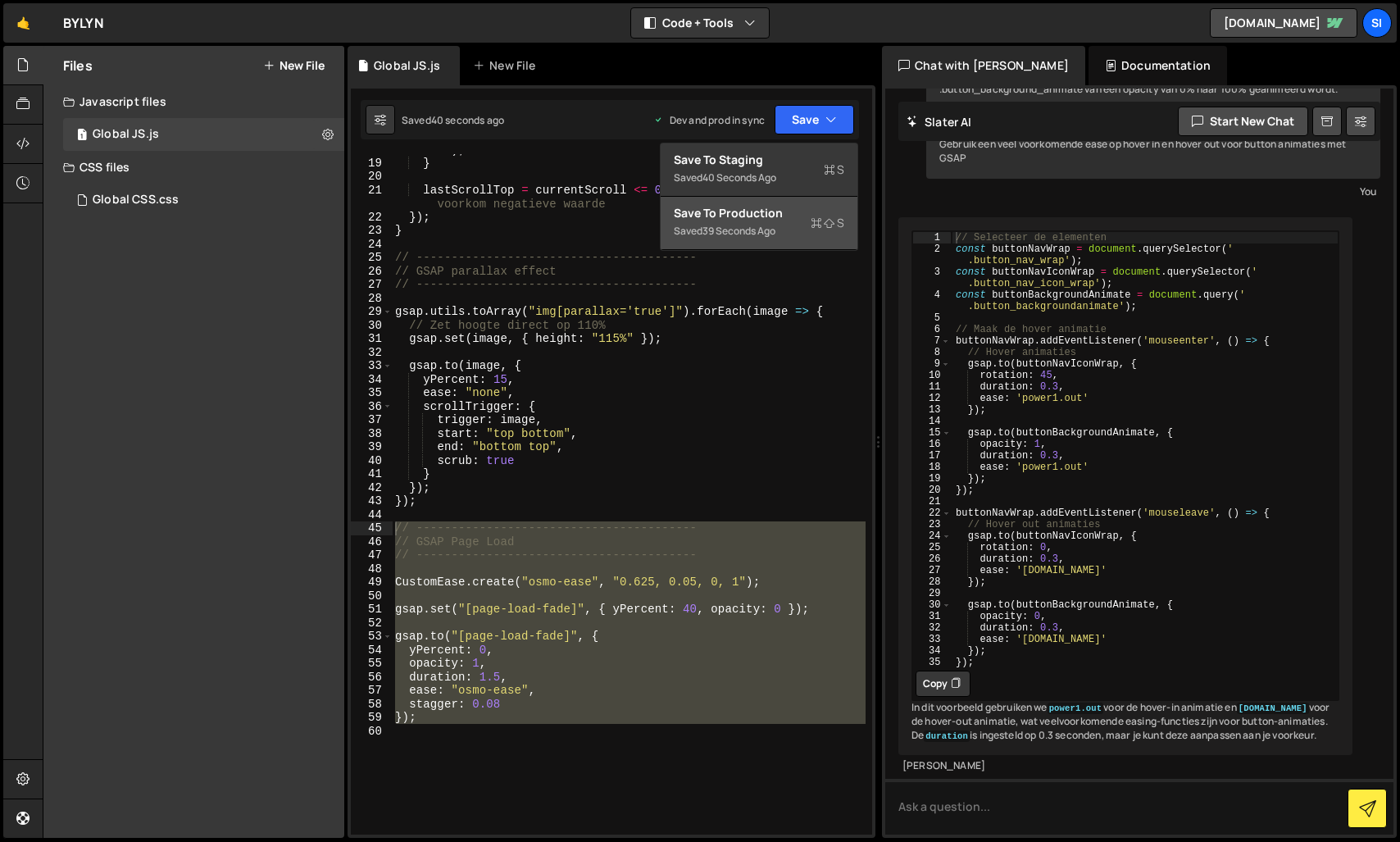
click at [775, 209] on div "Save to Production S" at bounding box center [759, 213] width 170 height 16
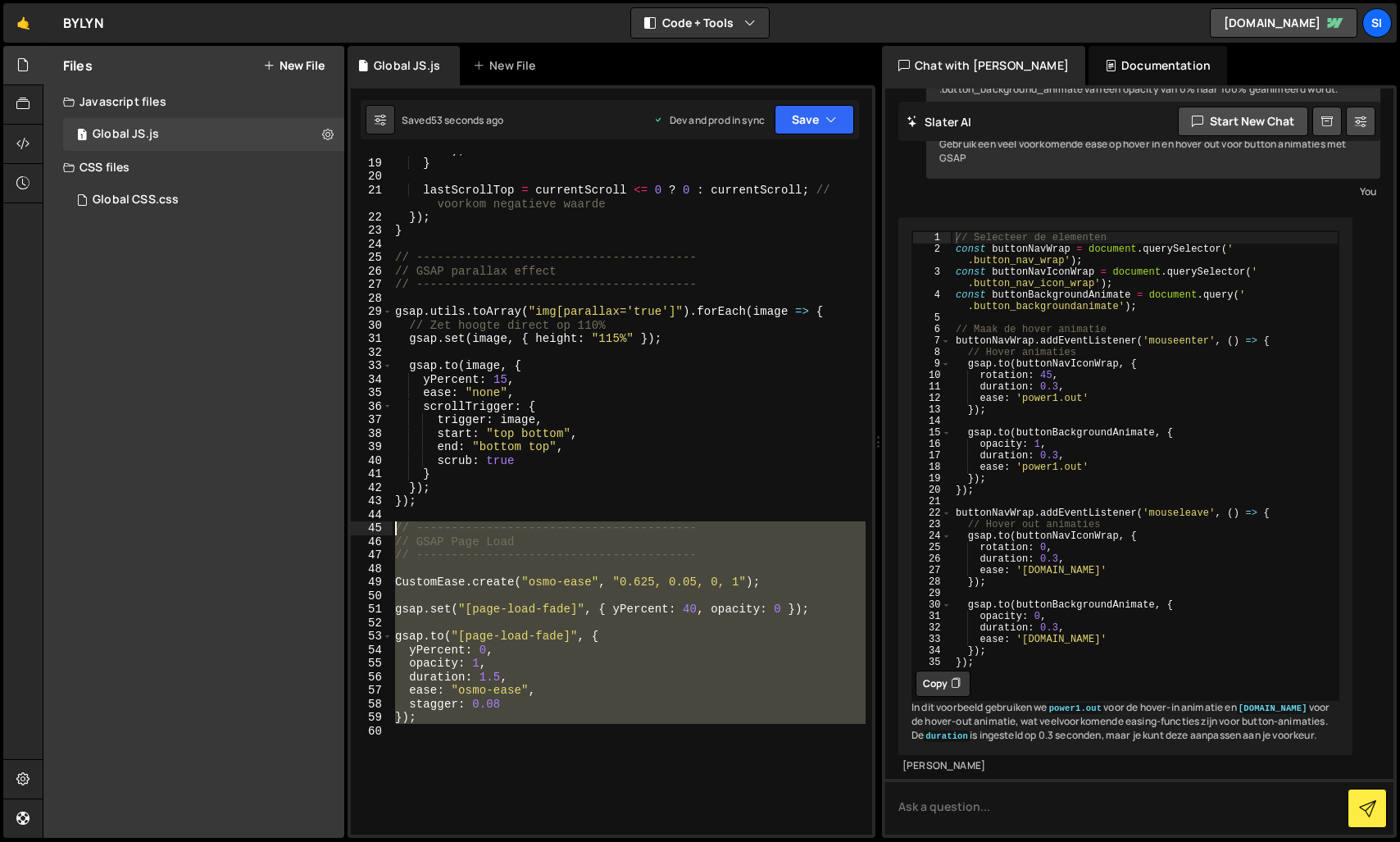
drag, startPoint x: 517, startPoint y: 759, endPoint x: 356, endPoint y: 525, distance: 284.0
click at [356, 525] on div "18 19 20 21 22 23 24 25 26 27 28 29 30 31 32 33 34 35 36 37 38 39 40 41 42 43 4…" at bounding box center [611, 494] width 521 height 680
type textarea "// ---------------------------------------- // GSAP Page Load"
click at [655, 753] on div "gsap . to ( nav , { y : "0%" , duration : 0.6 , ease : "power2.out" } ) ; } las…" at bounding box center [628, 494] width 474 height 680
drag, startPoint x: 590, startPoint y: 788, endPoint x: 343, endPoint y: 524, distance: 361.5
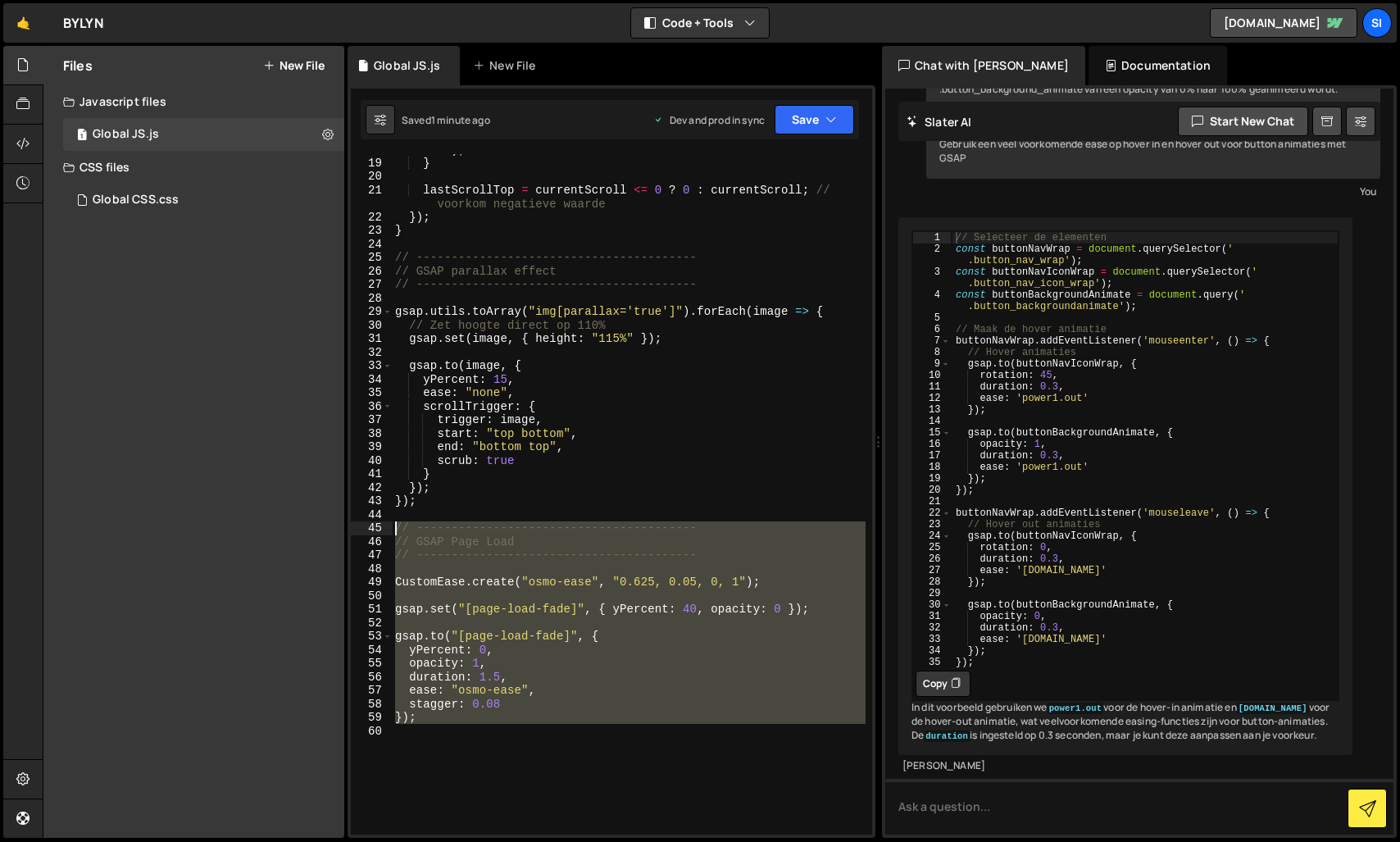
click at [343, 524] on div "Files New File Javascript files 1 Global JS.js 0 CSS files Global CSS.css 0 Cop…" at bounding box center [721, 442] width 1357 height 793
type textarea "// ---------------------------------------- // GSAP Page Load"
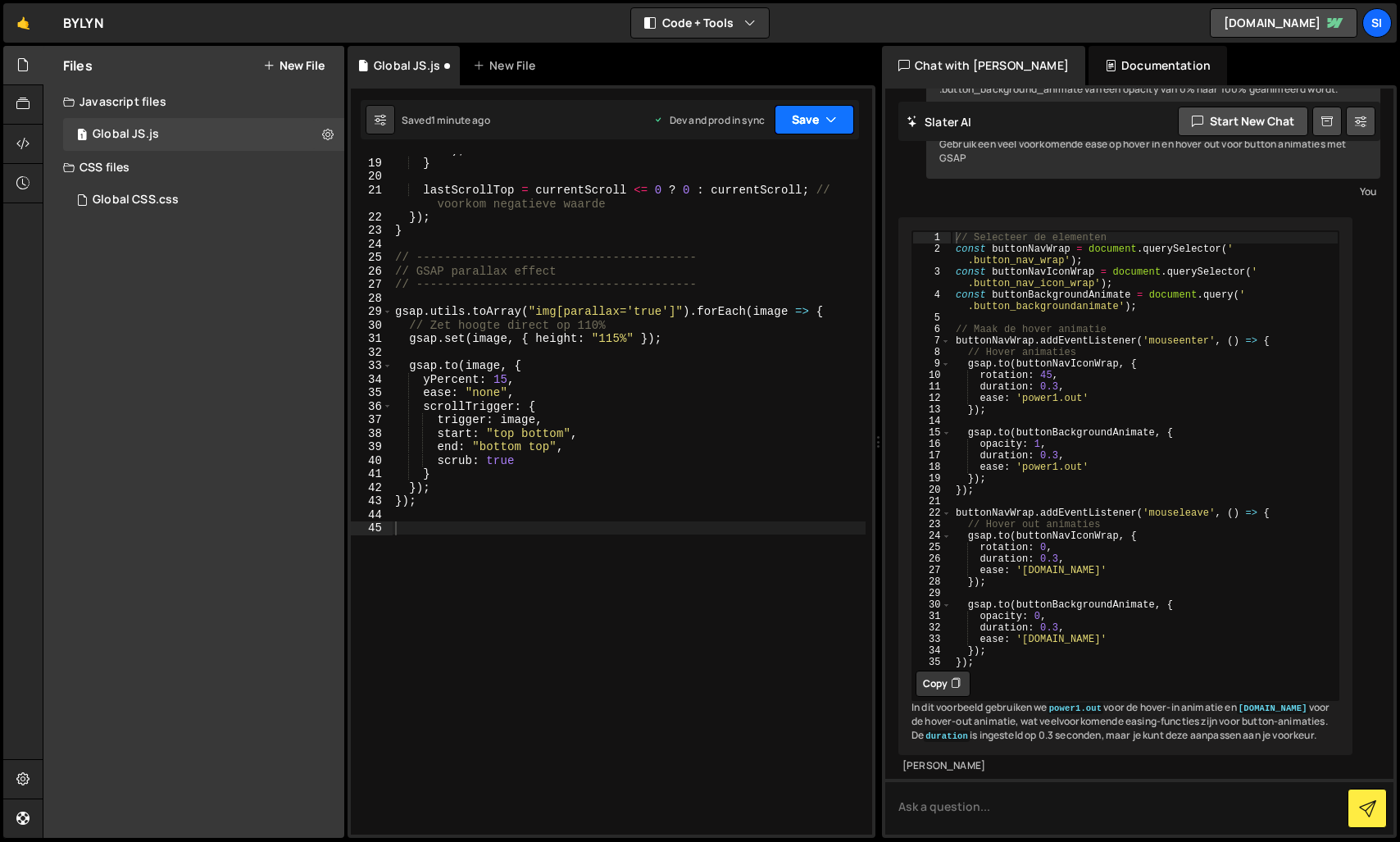
click at [814, 123] on button "Save" at bounding box center [814, 119] width 79 height 30
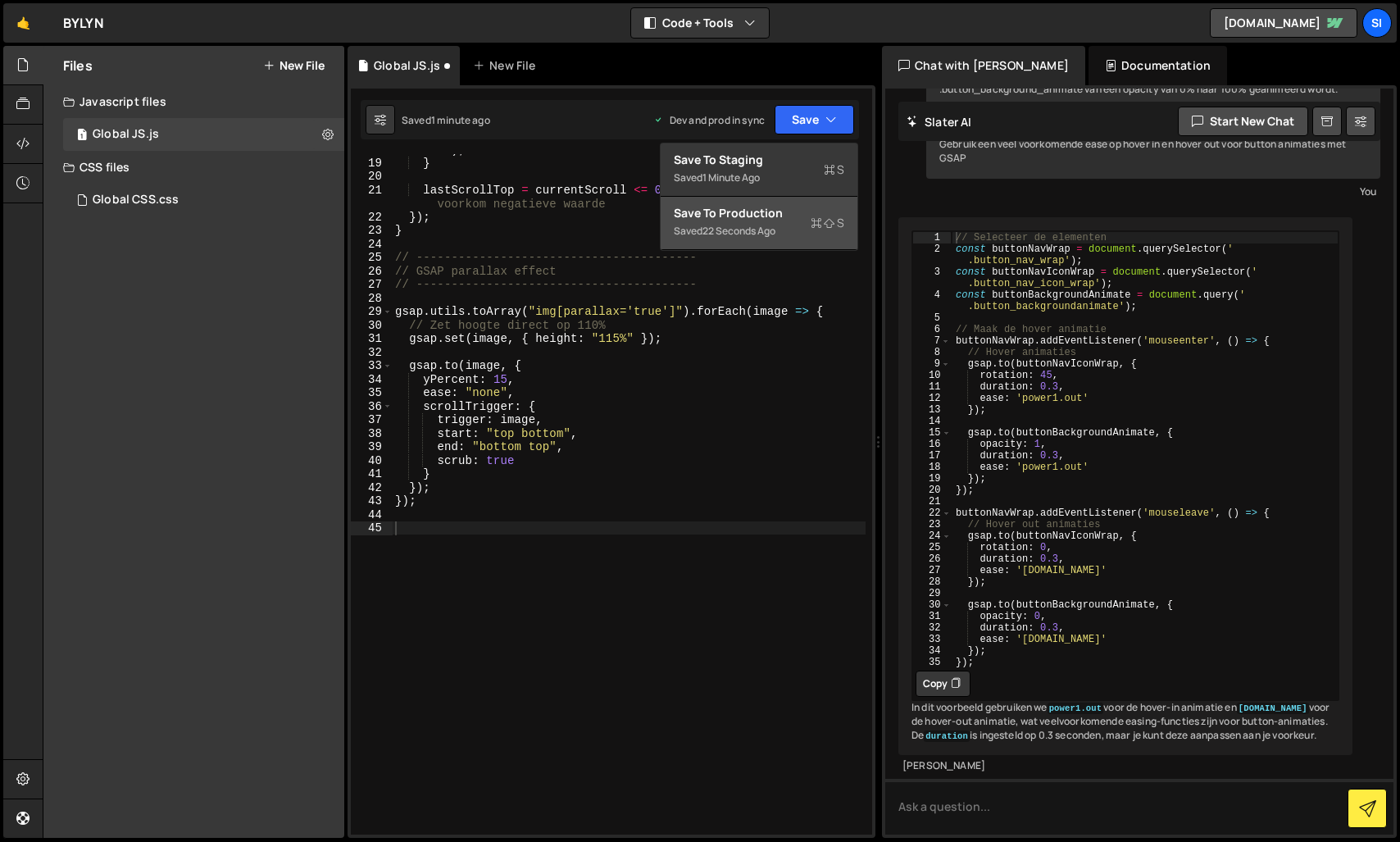
click at [734, 226] on div "22 seconds ago" at bounding box center [739, 231] width 73 height 14
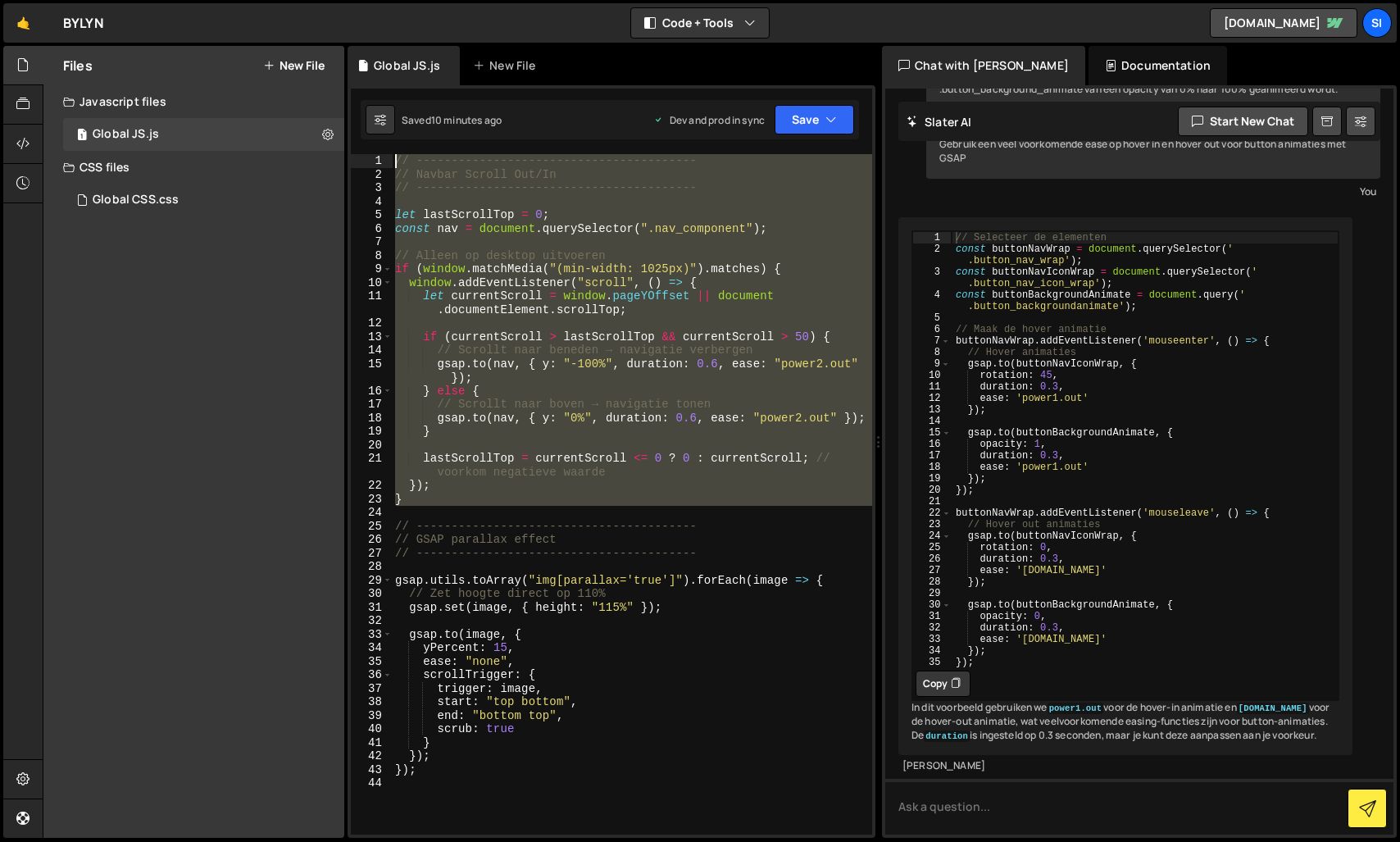
drag, startPoint x: 445, startPoint y: 508, endPoint x: 346, endPoint y: 120, distance: 400.4
click at [346, 120] on div "Files New File Javascript files 1 Global JS.js 0 CSS files Global CSS.css 0 Cop…" at bounding box center [721, 442] width 1357 height 793
click at [477, 498] on div "// ---------------------------------------- // Navbar Scroll Out/In // --------…" at bounding box center [631, 494] width 480 height 680
drag, startPoint x: 409, startPoint y: 479, endPoint x: 301, endPoint y: 160, distance: 336.8
click at [301, 160] on div "Files New File Javascript files 1 Global JS.js 0 CSS files Global CSS.css 0 Cop…" at bounding box center [721, 442] width 1357 height 793
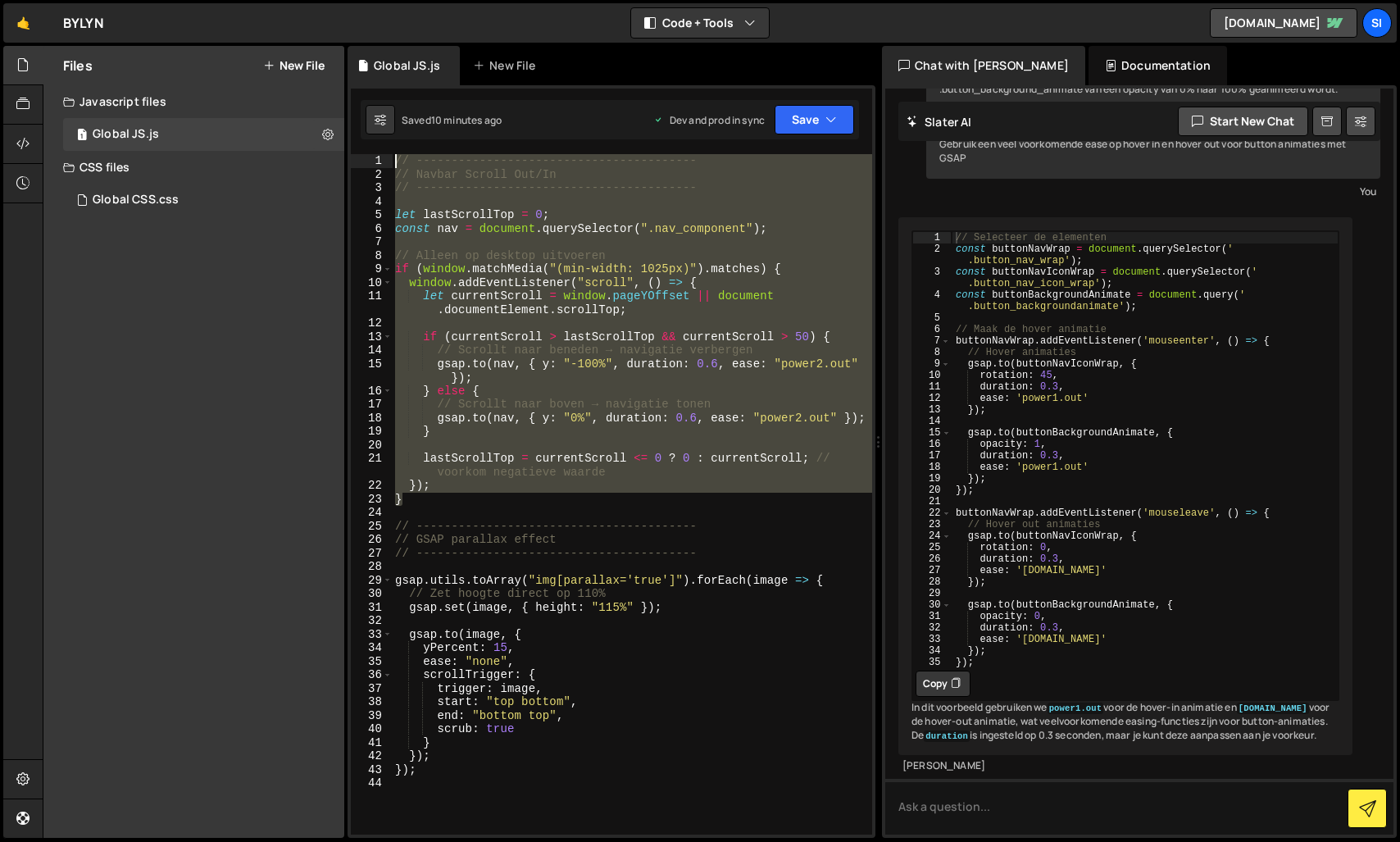
type textarea "// ---------------------------------------- // Navbar Scroll Out/In"
paste textarea
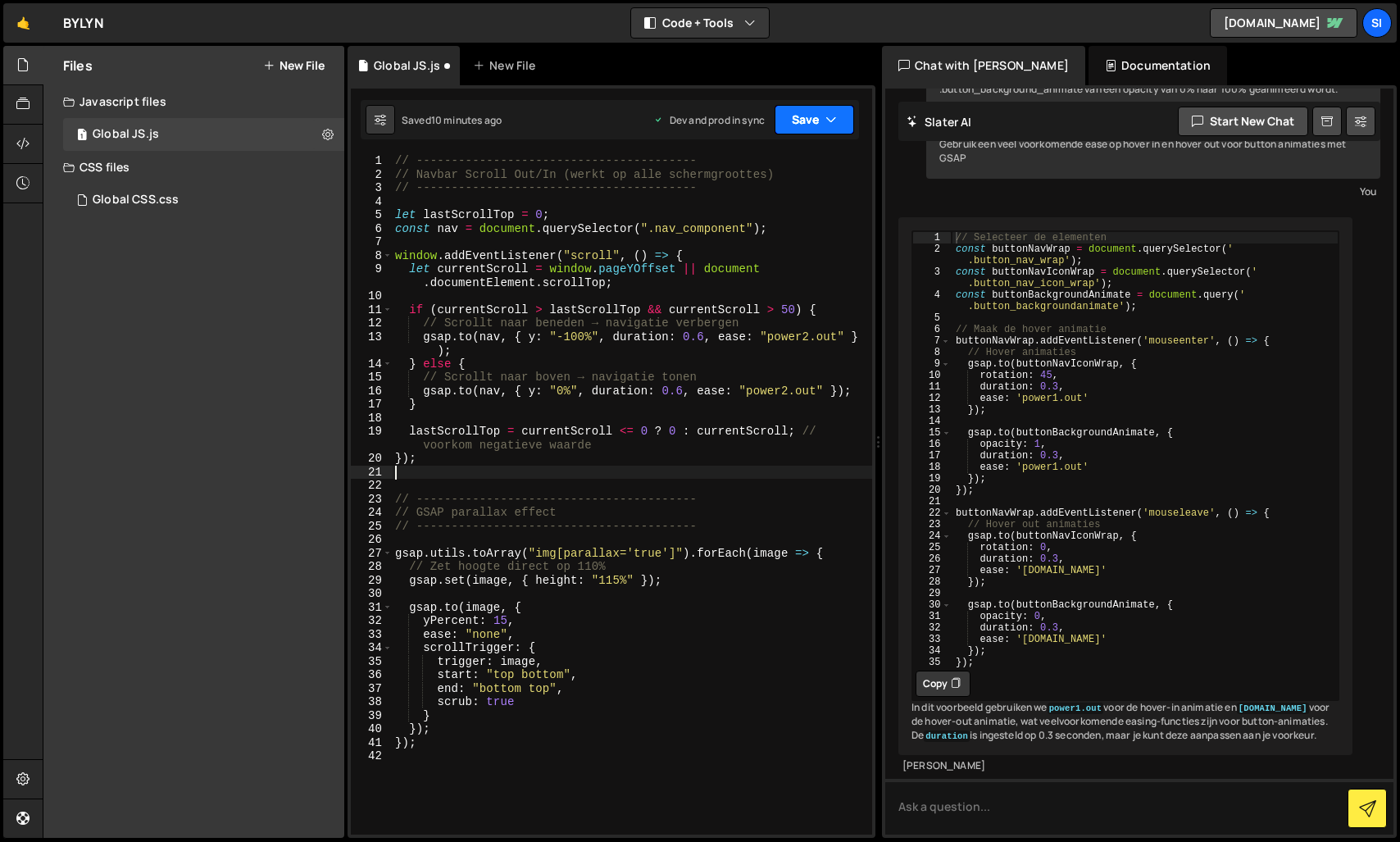
click at [820, 123] on button "Save" at bounding box center [814, 119] width 79 height 30
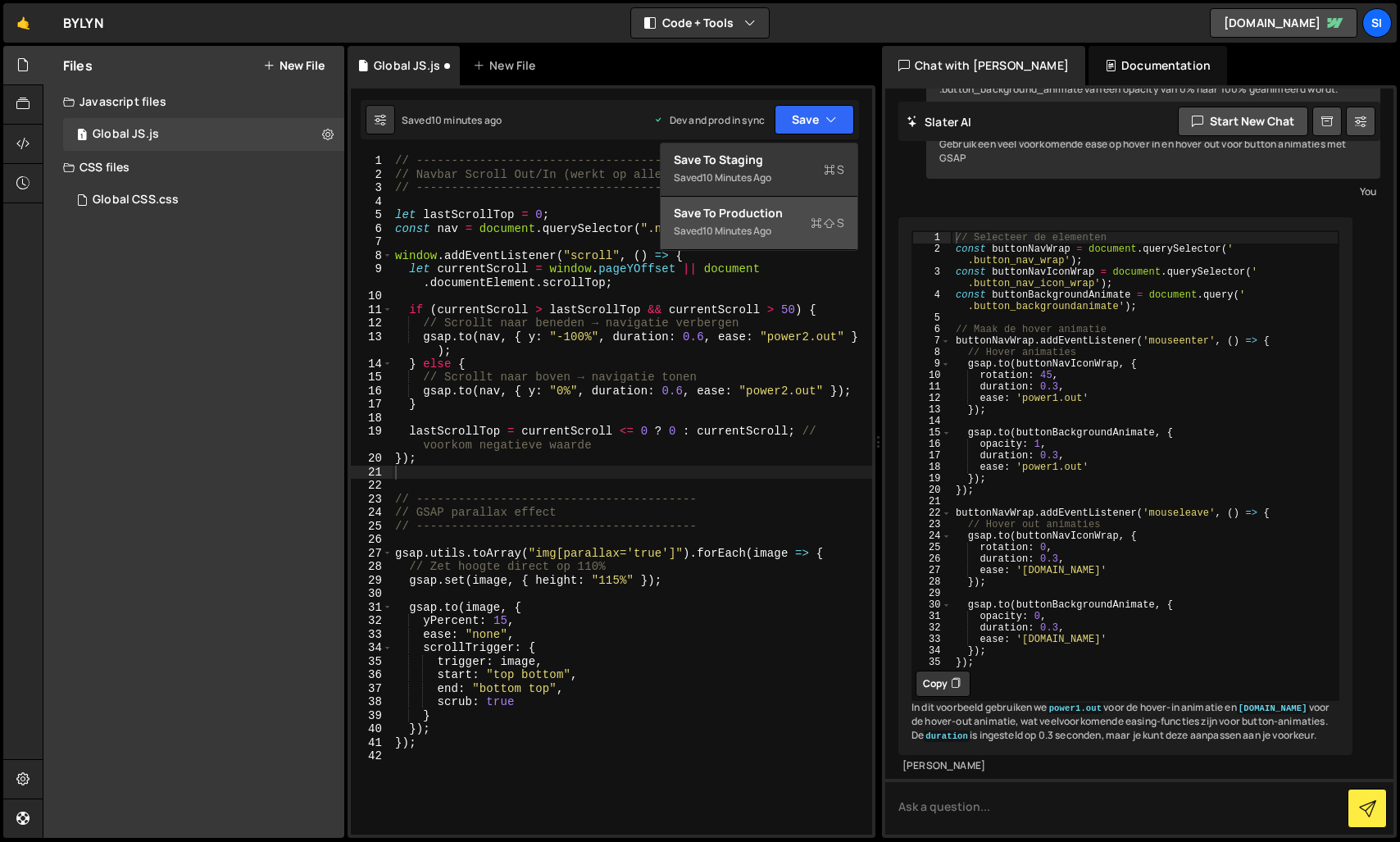
click at [781, 232] on div "Saved 10 minutes ago" at bounding box center [759, 231] width 170 height 20
